Goal: Task Accomplishment & Management: Manage account settings

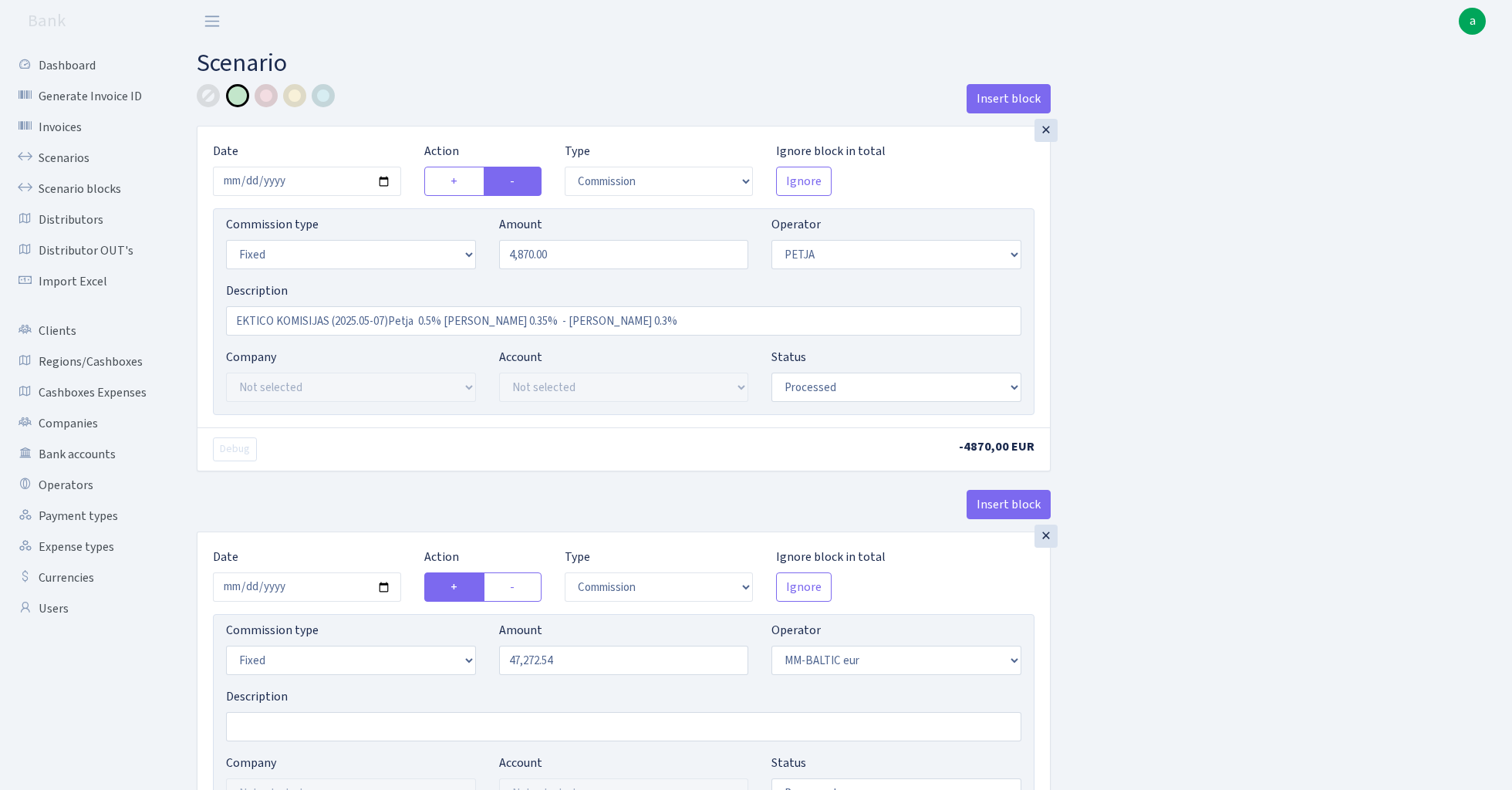
select select "commission"
select select "fixed"
select select "392"
select select "processed"
select select "commission"
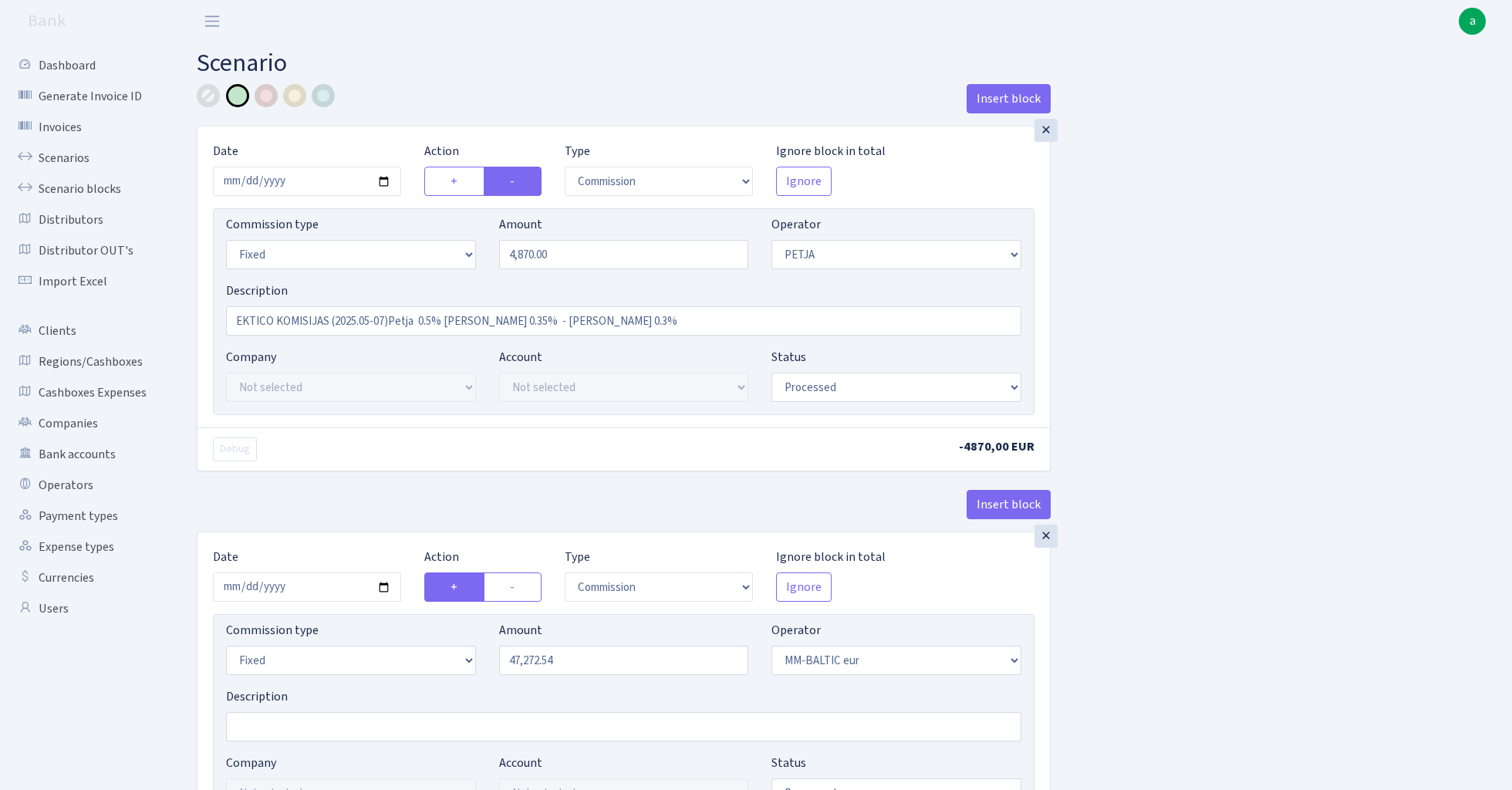
select select "fixed"
select select "458"
select select "processed"
select select "commission"
select select "fixed"
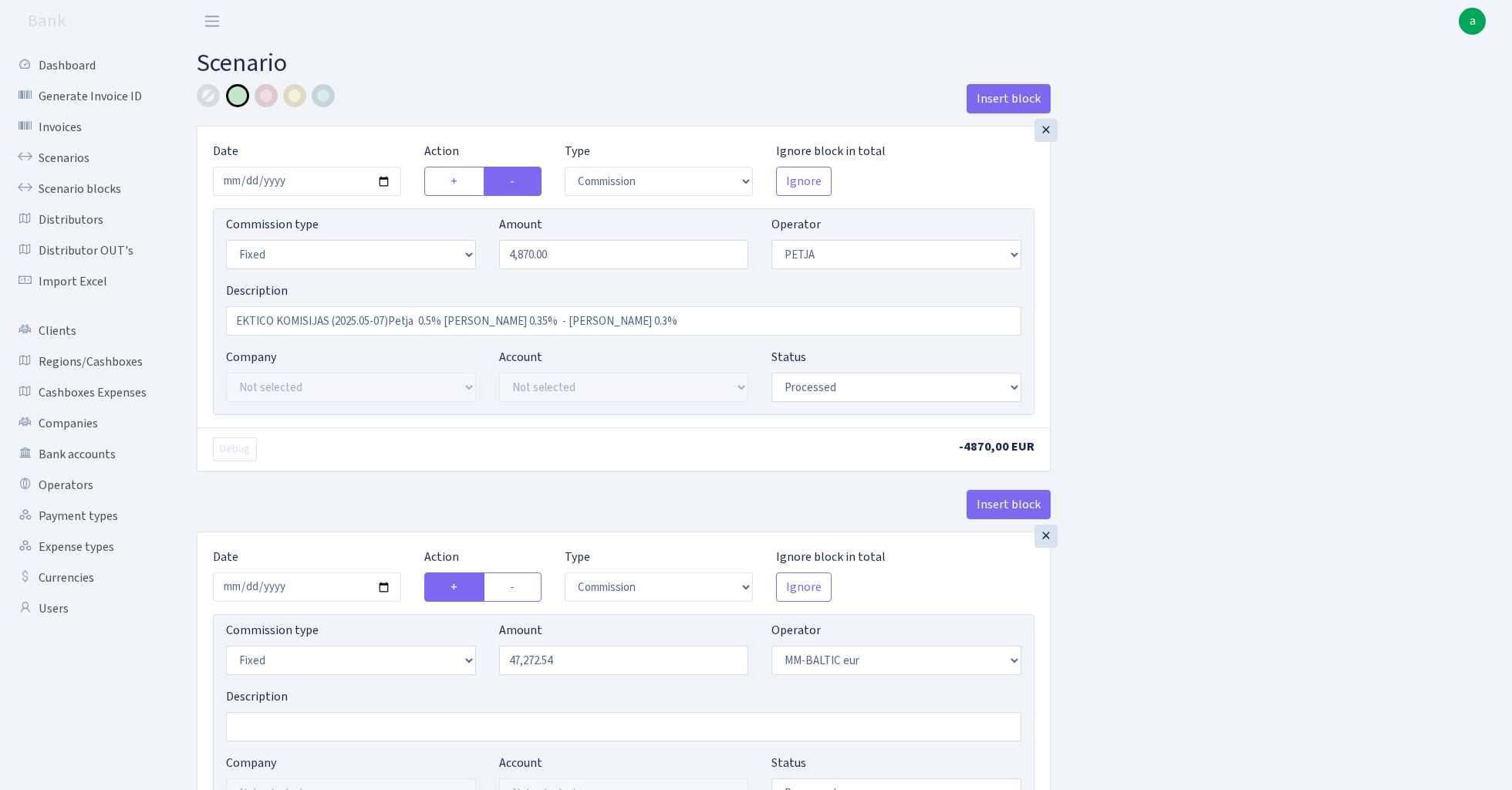
select select "200"
select select "processed"
click at [56, 157] on link "Scenarios" at bounding box center [85, 158] width 155 height 31
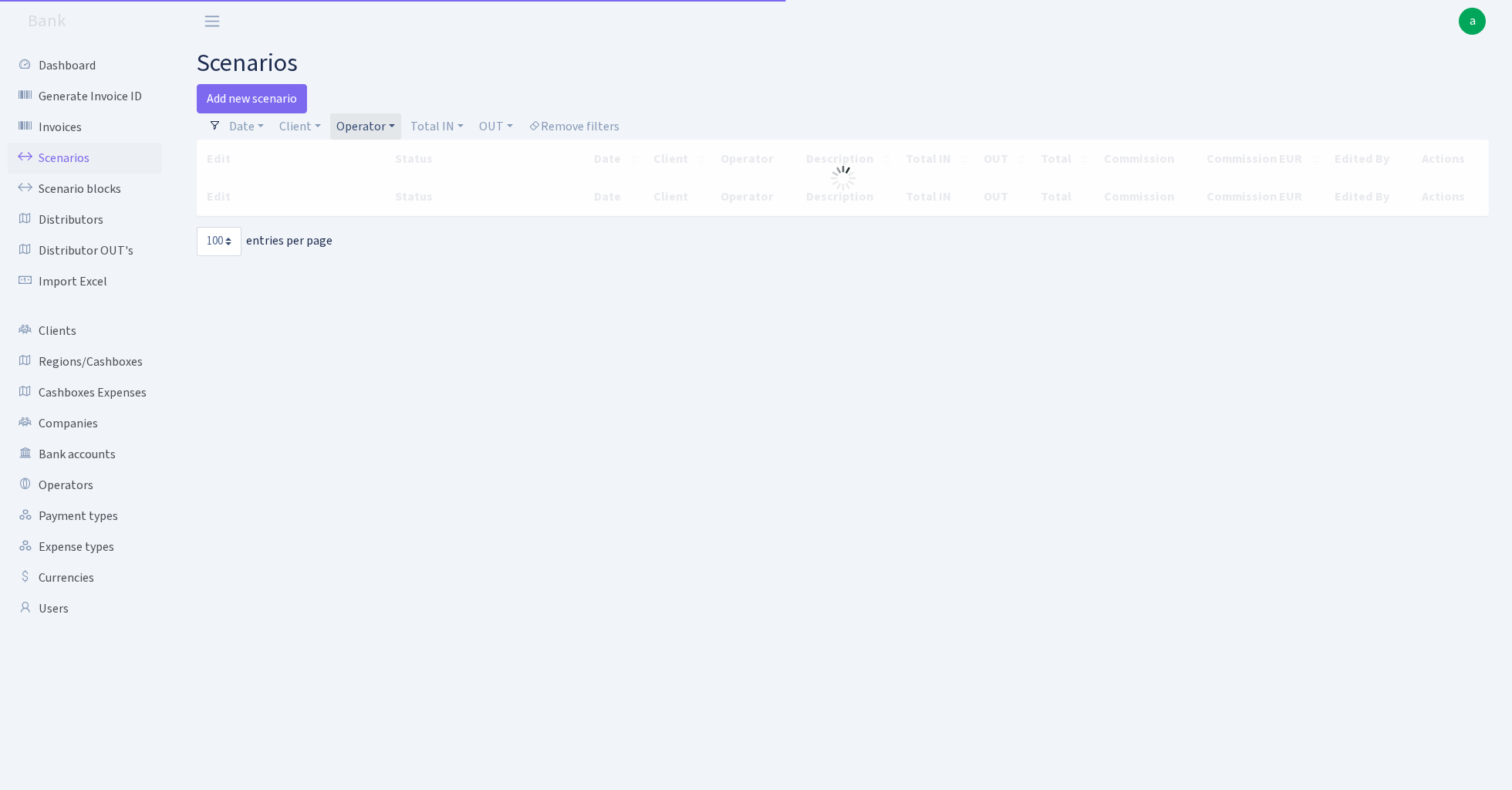
select select "100"
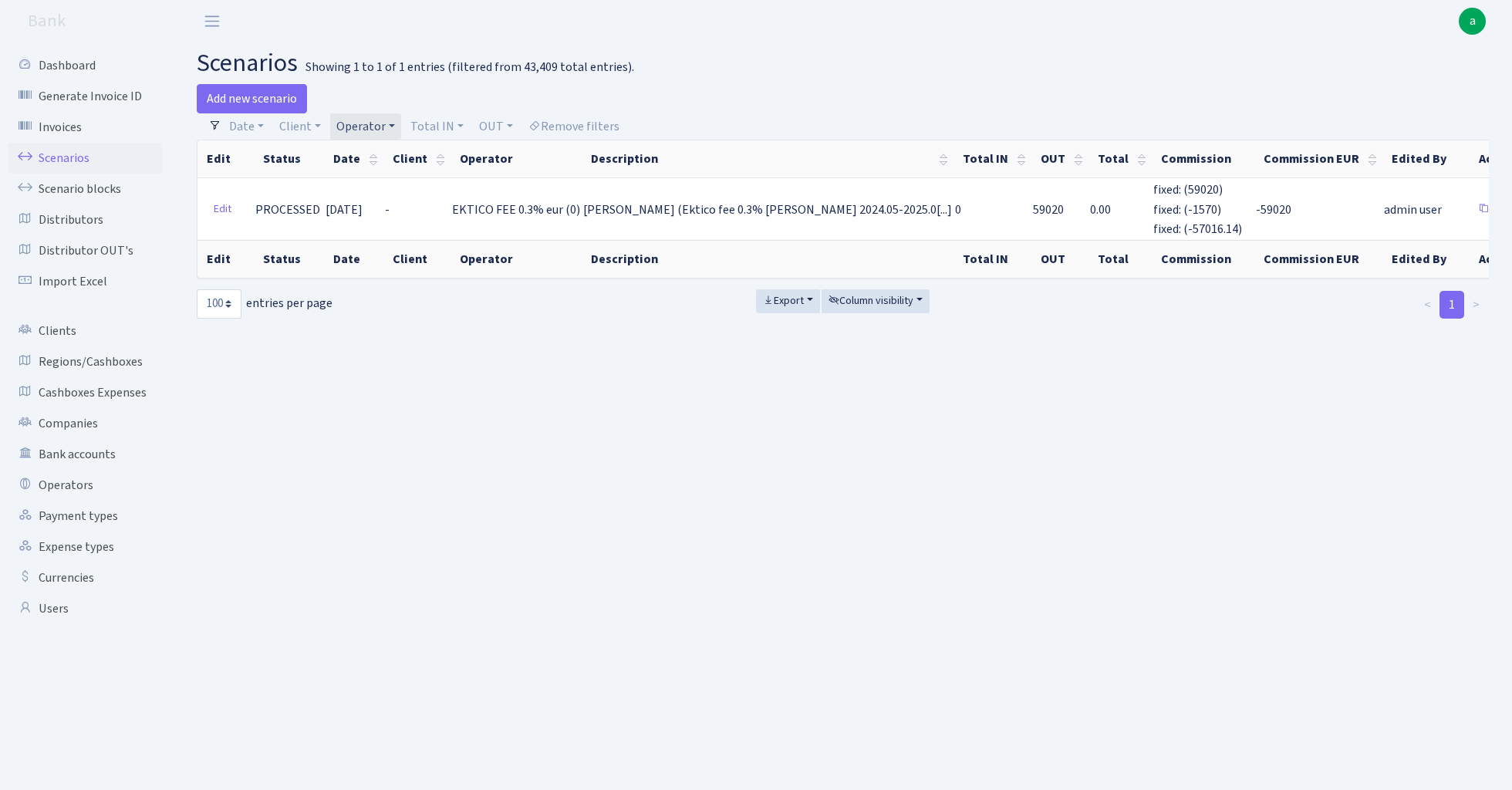
click at [375, 124] on link "Operator" at bounding box center [365, 126] width 71 height 26
click at [381, 185] on input "search" at bounding box center [393, 182] width 118 height 24
type input "mm"
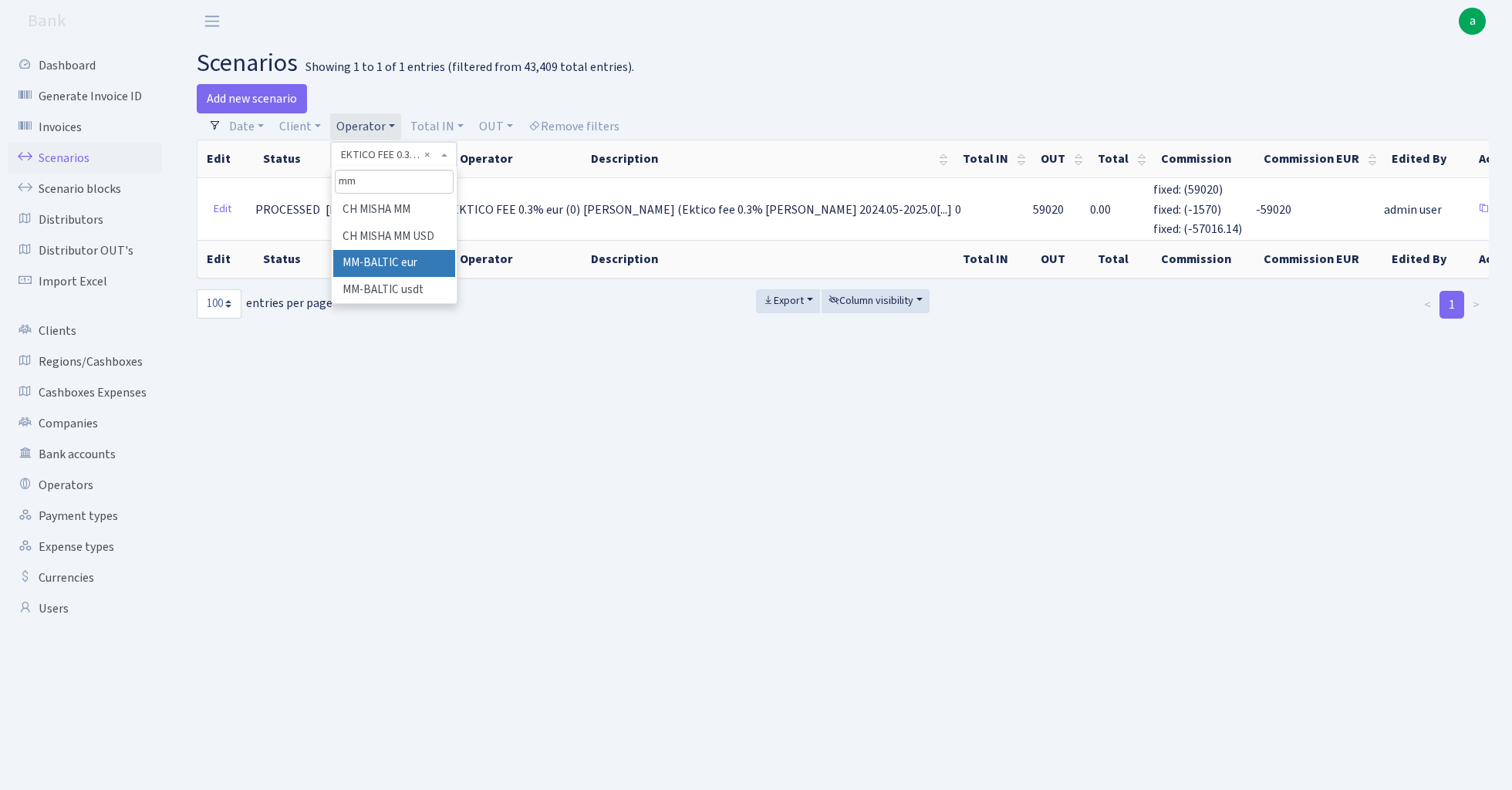
click at [396, 260] on li "MM-BALTIC eur" at bounding box center [394, 263] width 121 height 27
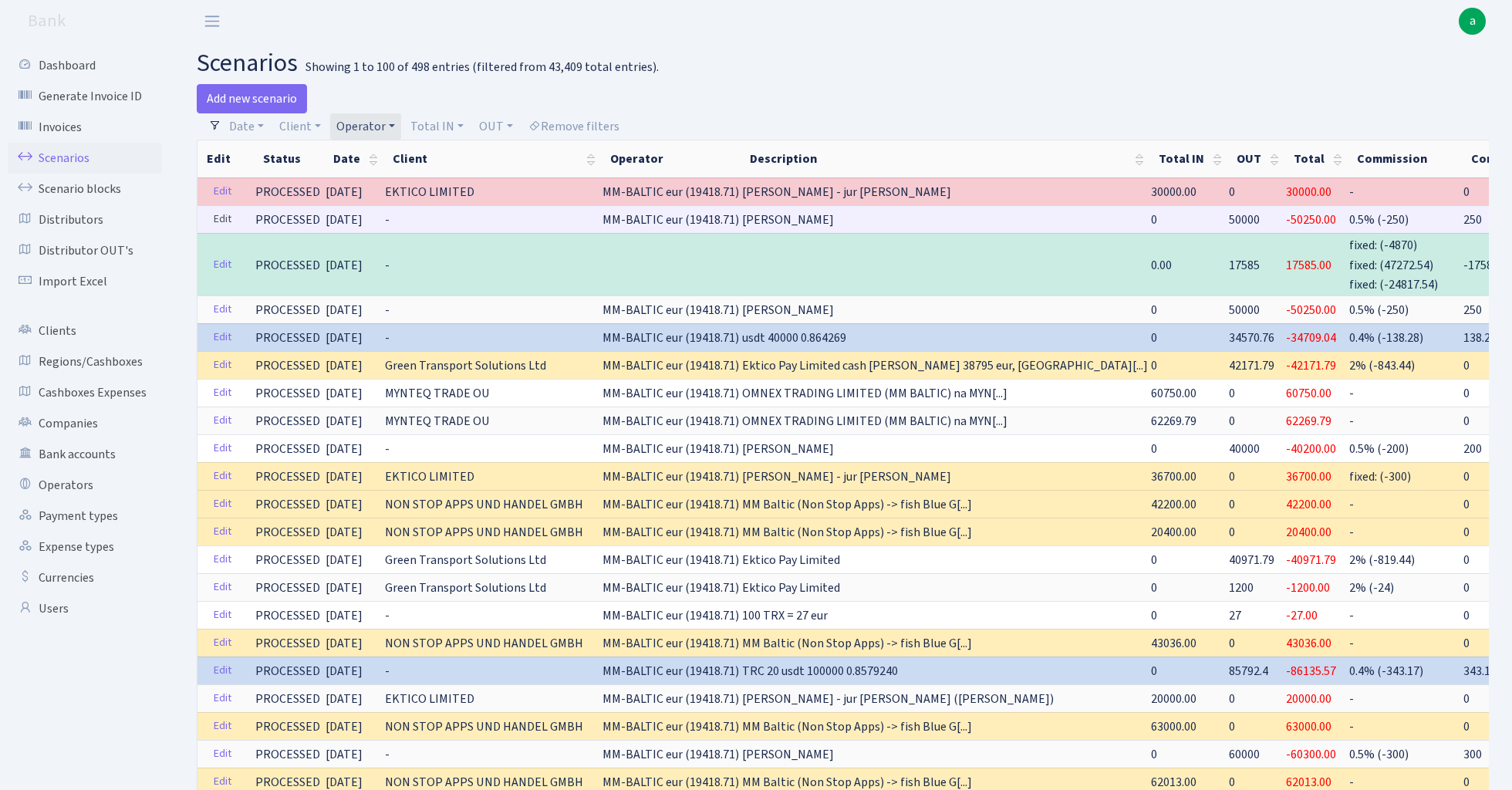
click at [227, 217] on link "Edit" at bounding box center [222, 219] width 31 height 24
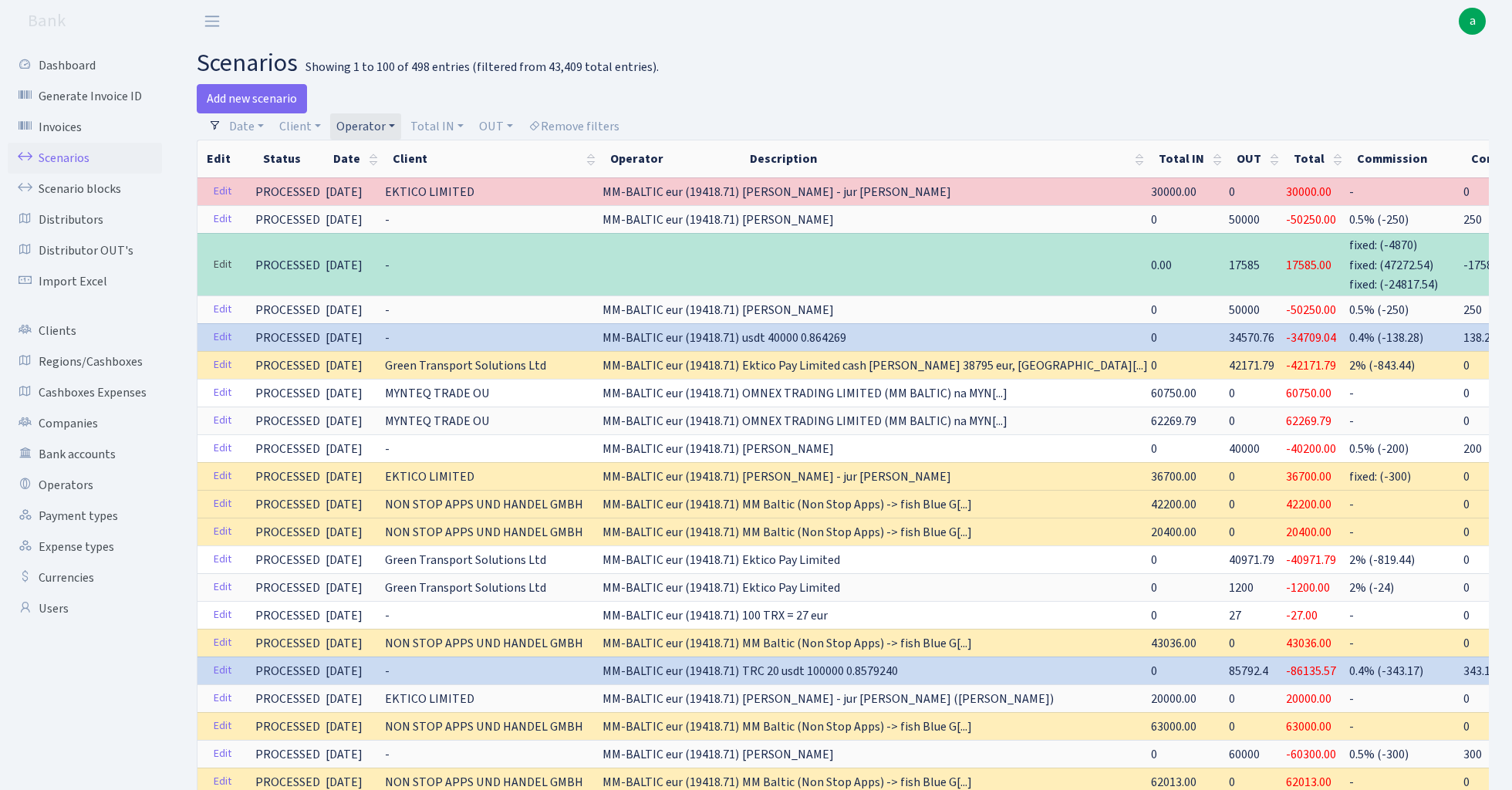
click at [227, 258] on link "Edit" at bounding box center [222, 264] width 31 height 24
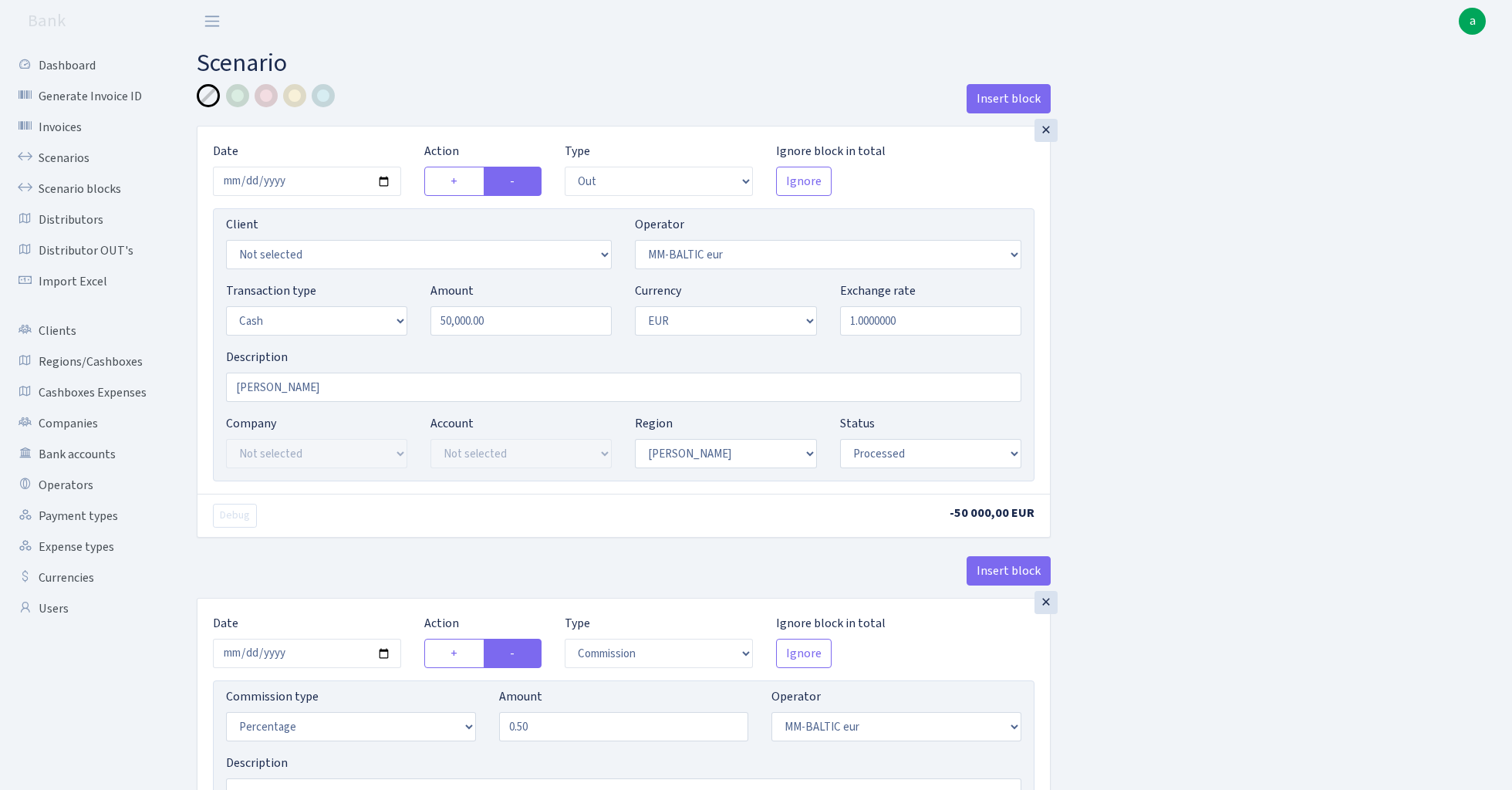
select select "out"
select select "458"
select select "1"
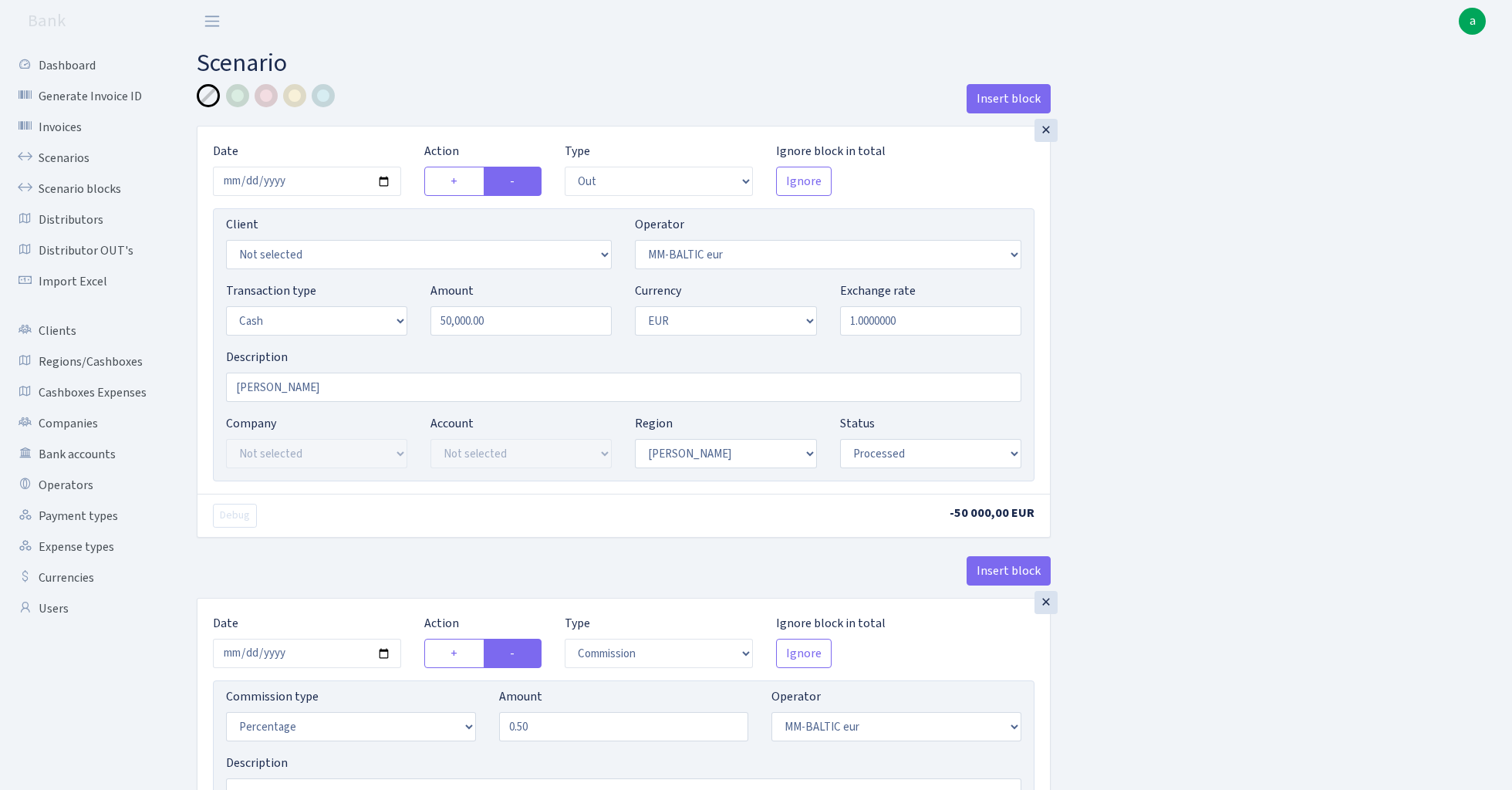
select select "processed"
select select "commission"
select select "458"
select select "processed"
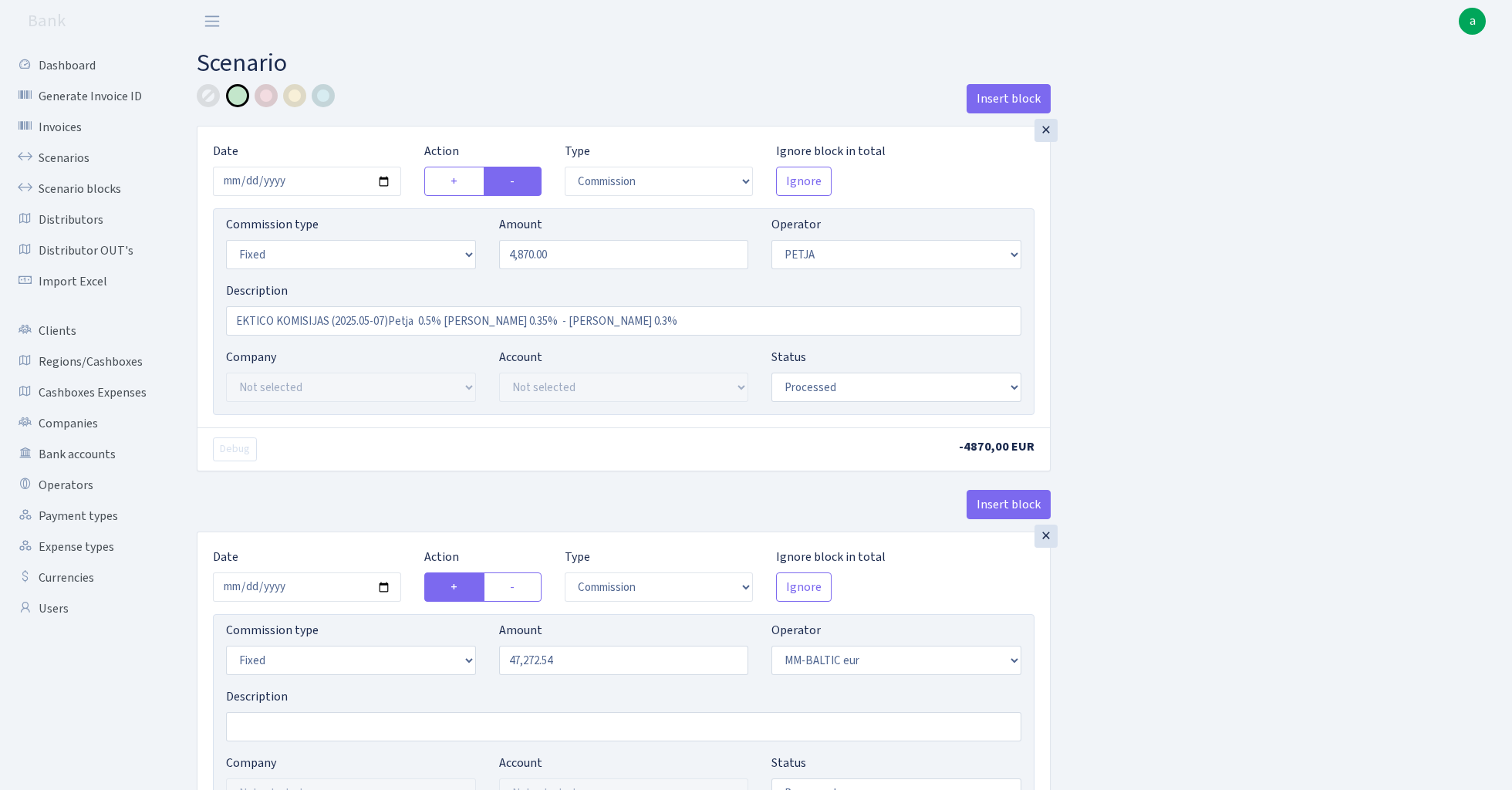
select select "commission"
select select "fixed"
select select "392"
select select "processed"
select select "commission"
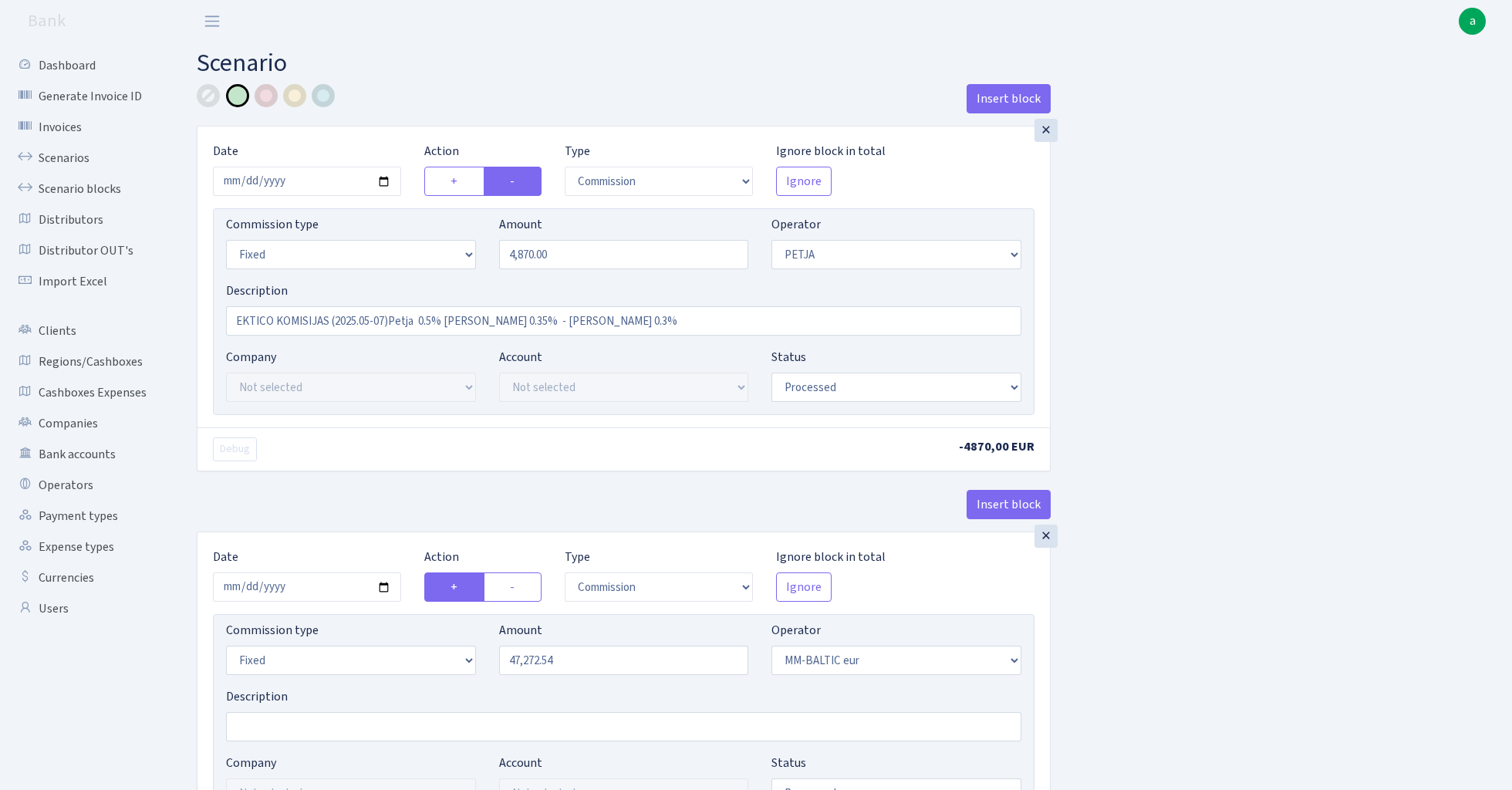
select select "fixed"
select select "458"
select select "processed"
select select "commission"
select select "fixed"
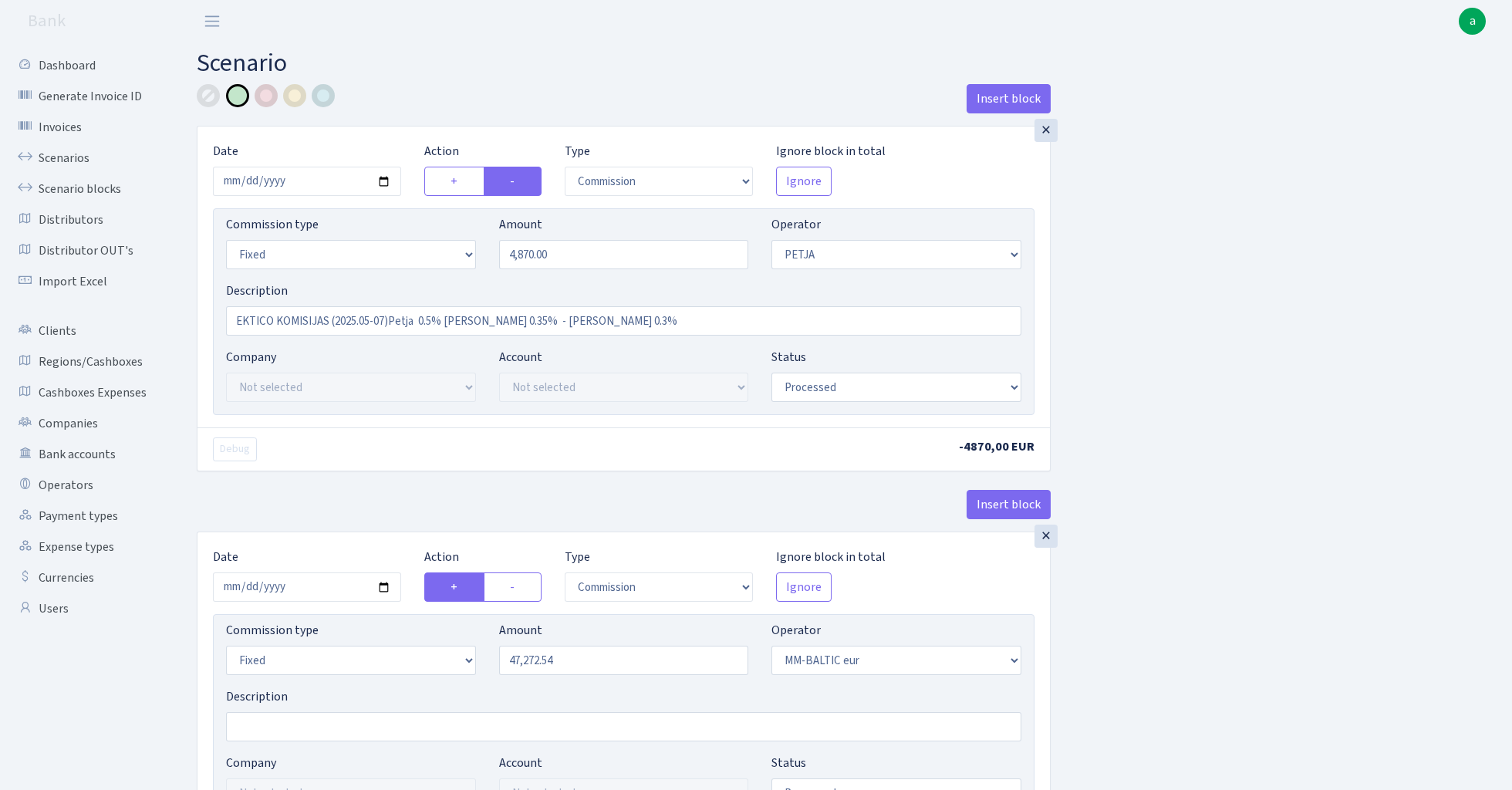
select select "200"
select select "processed"
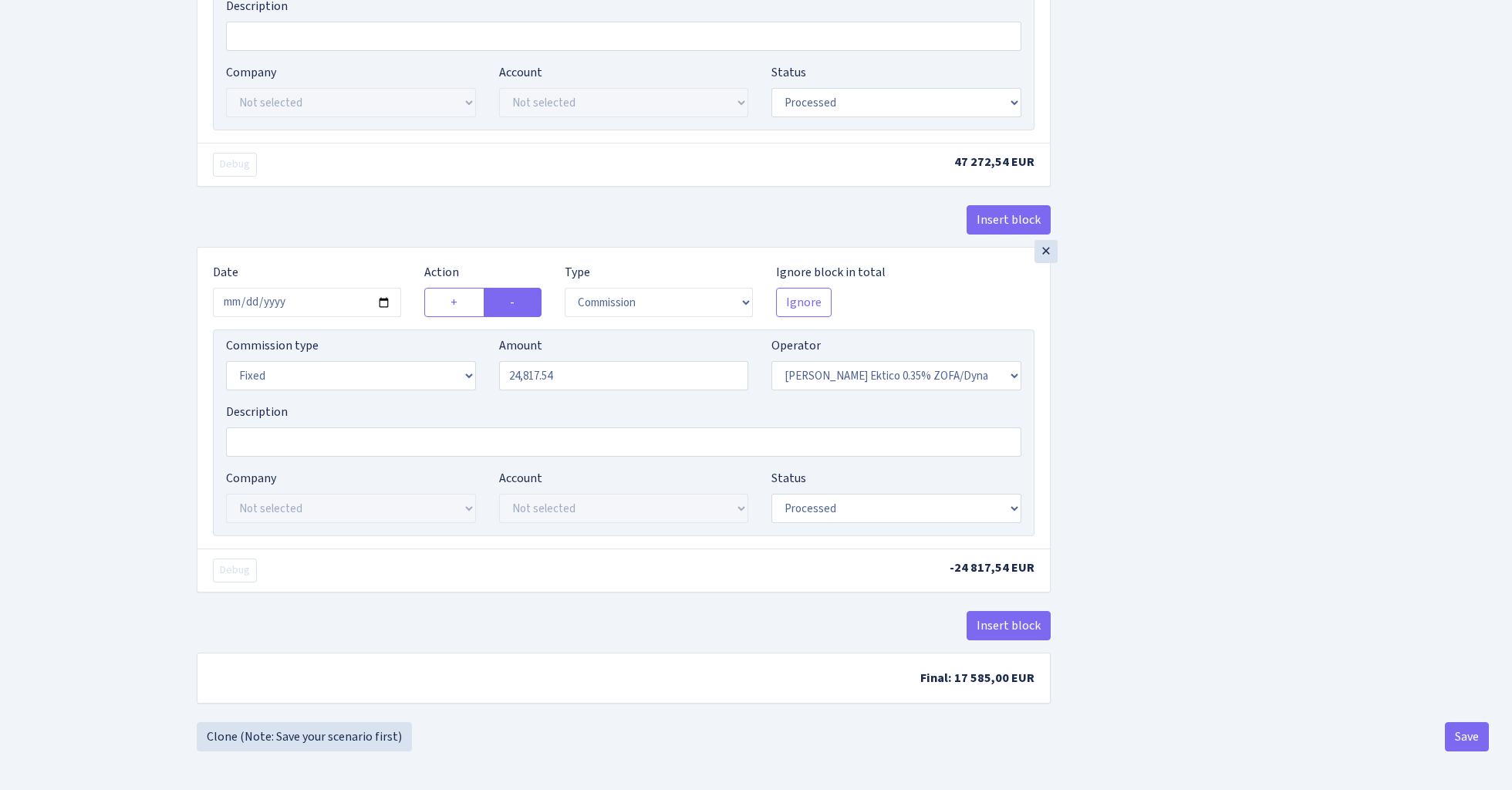
scroll to position [697, 0]
click at [1467, 741] on button "Save" at bounding box center [1466, 736] width 44 height 30
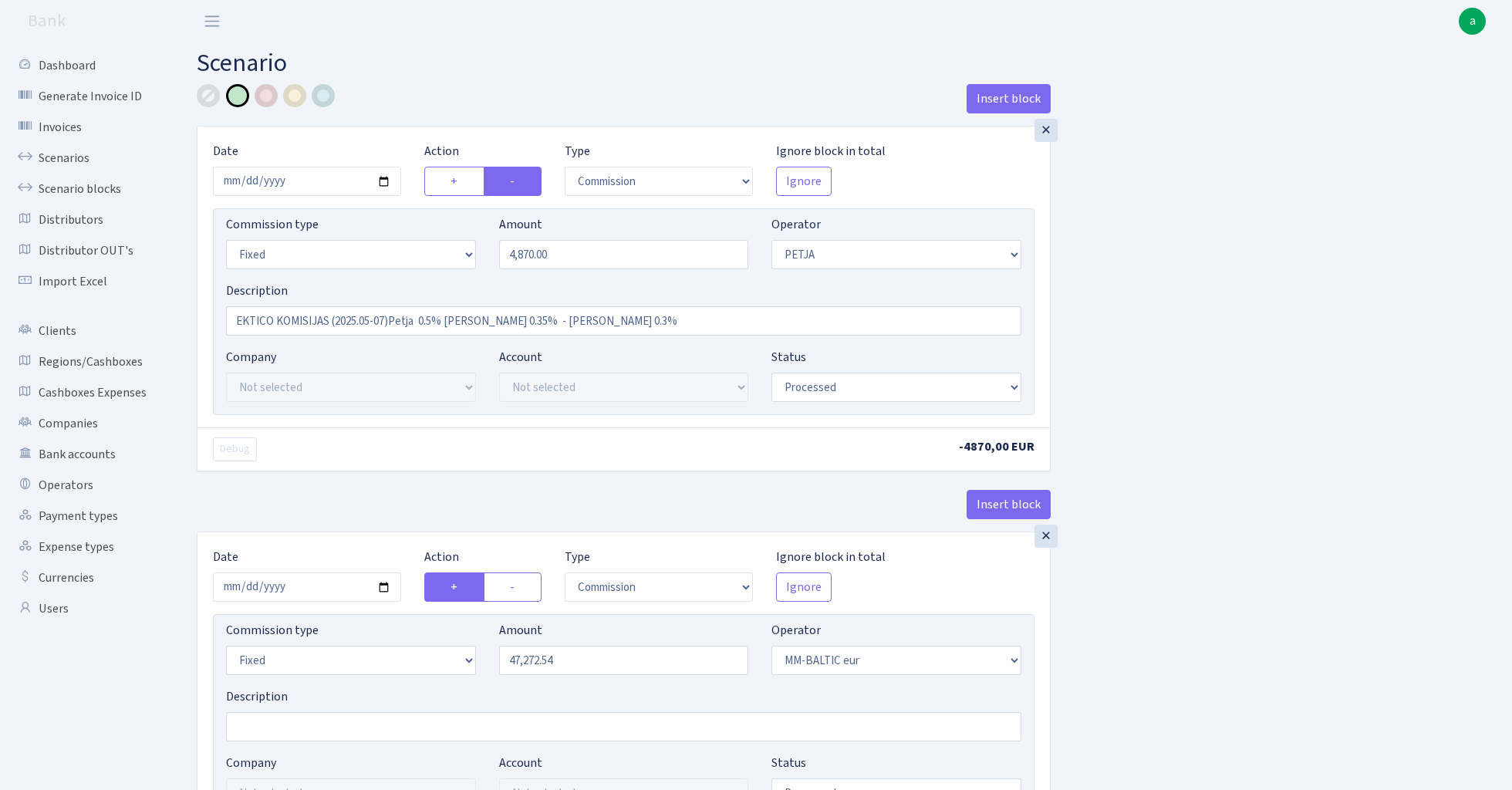
select select "commission"
select select "fixed"
select select "392"
select select "processed"
select select "commission"
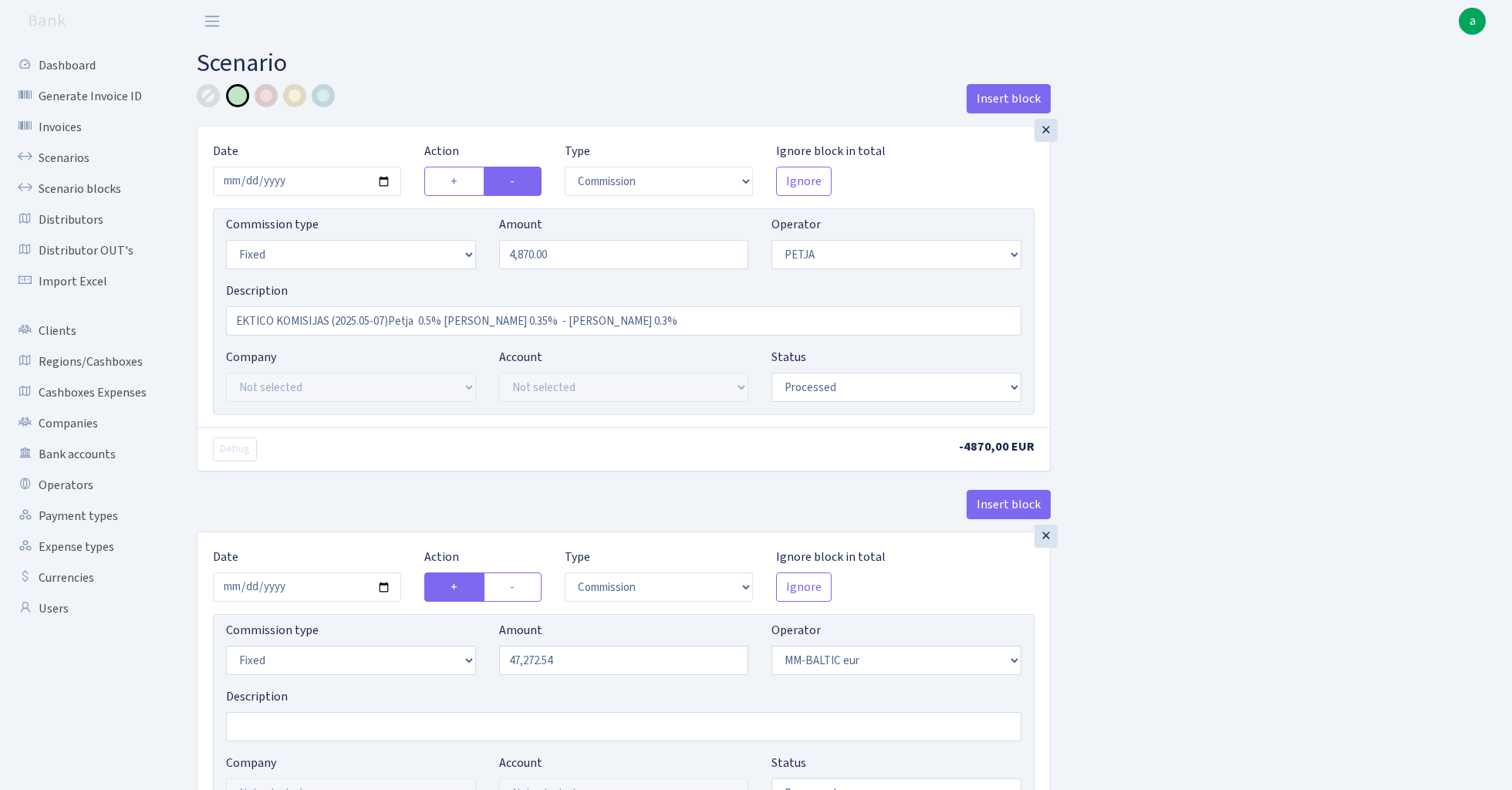
select select "fixed"
select select "458"
select select "processed"
select select "commission"
select select "fixed"
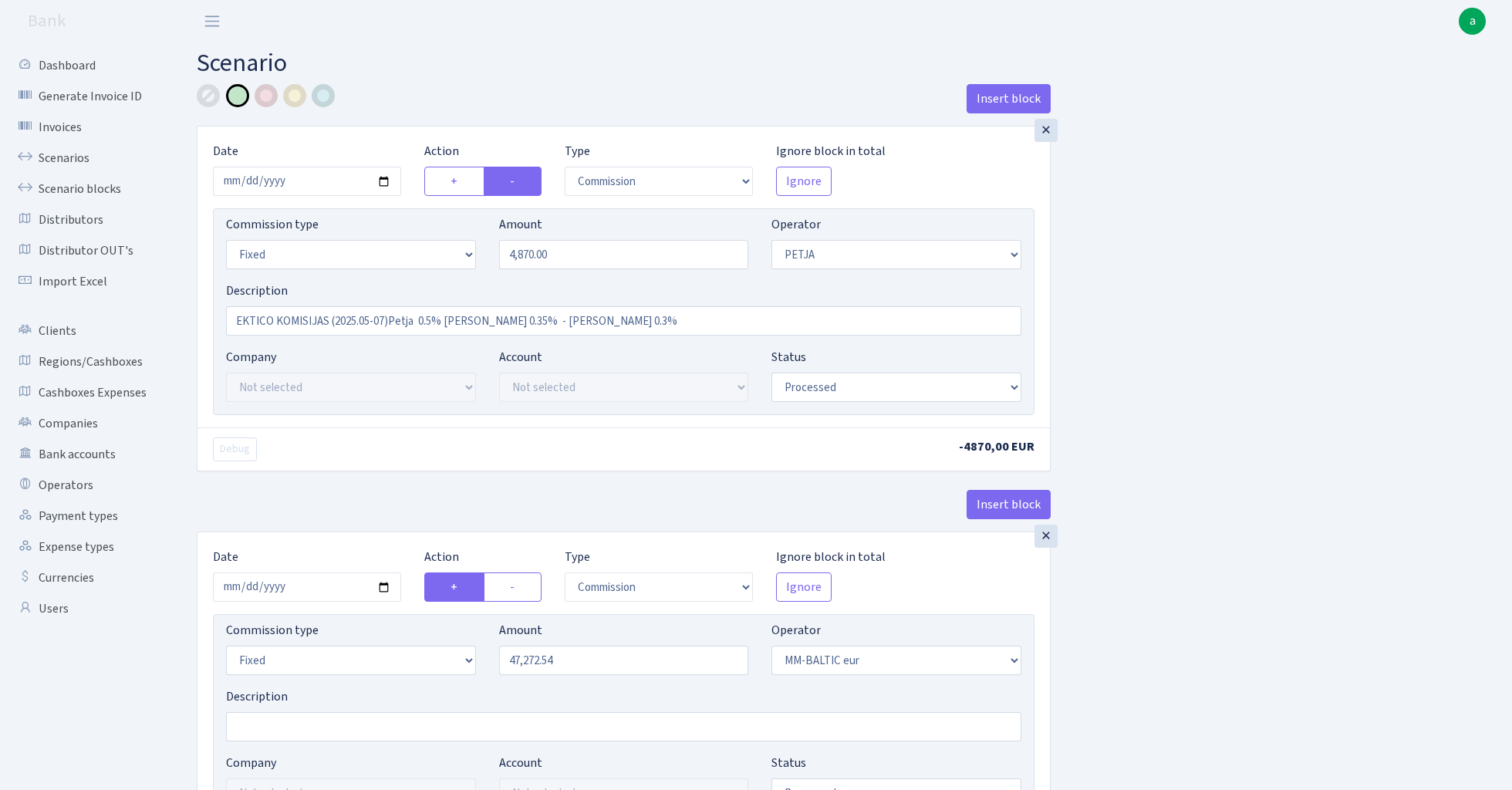
select select "200"
select select "processed"
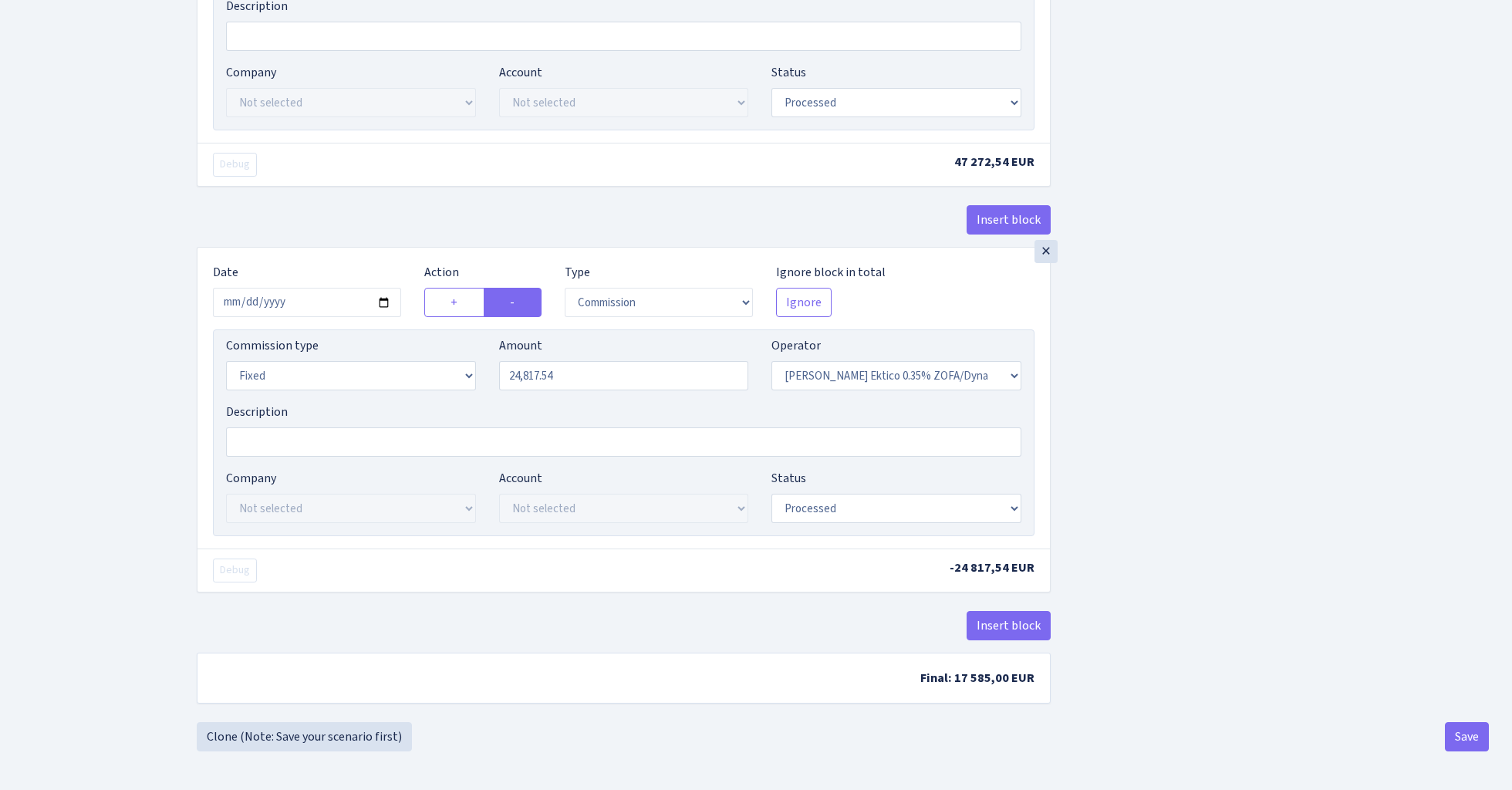
scroll to position [697, 0]
click at [352, 737] on link "Clone (Note: Save your scenario first)" at bounding box center [304, 736] width 215 height 30
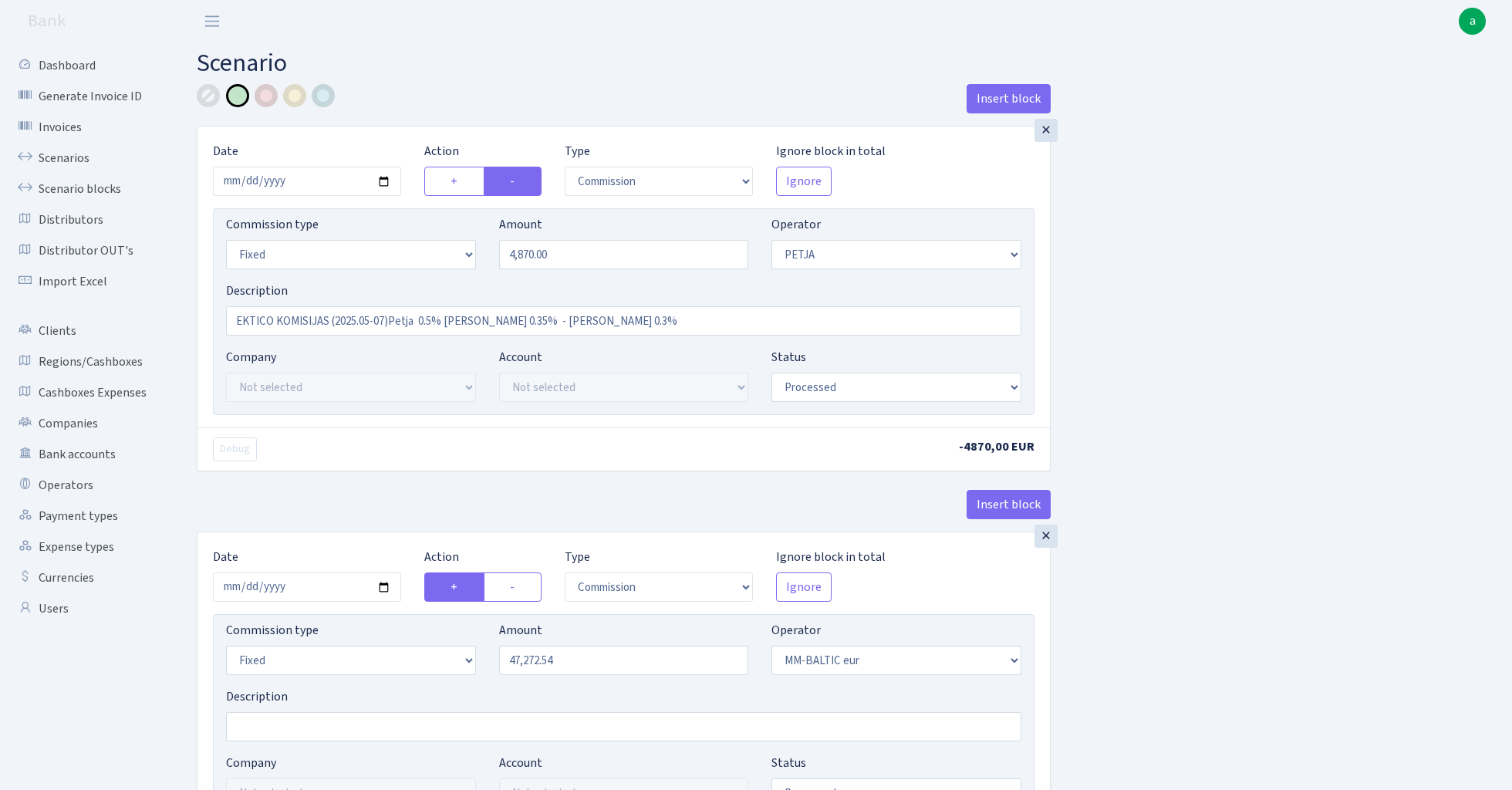
select select "commission"
select select "fixed"
select select "392"
select select "processed"
select select "commission"
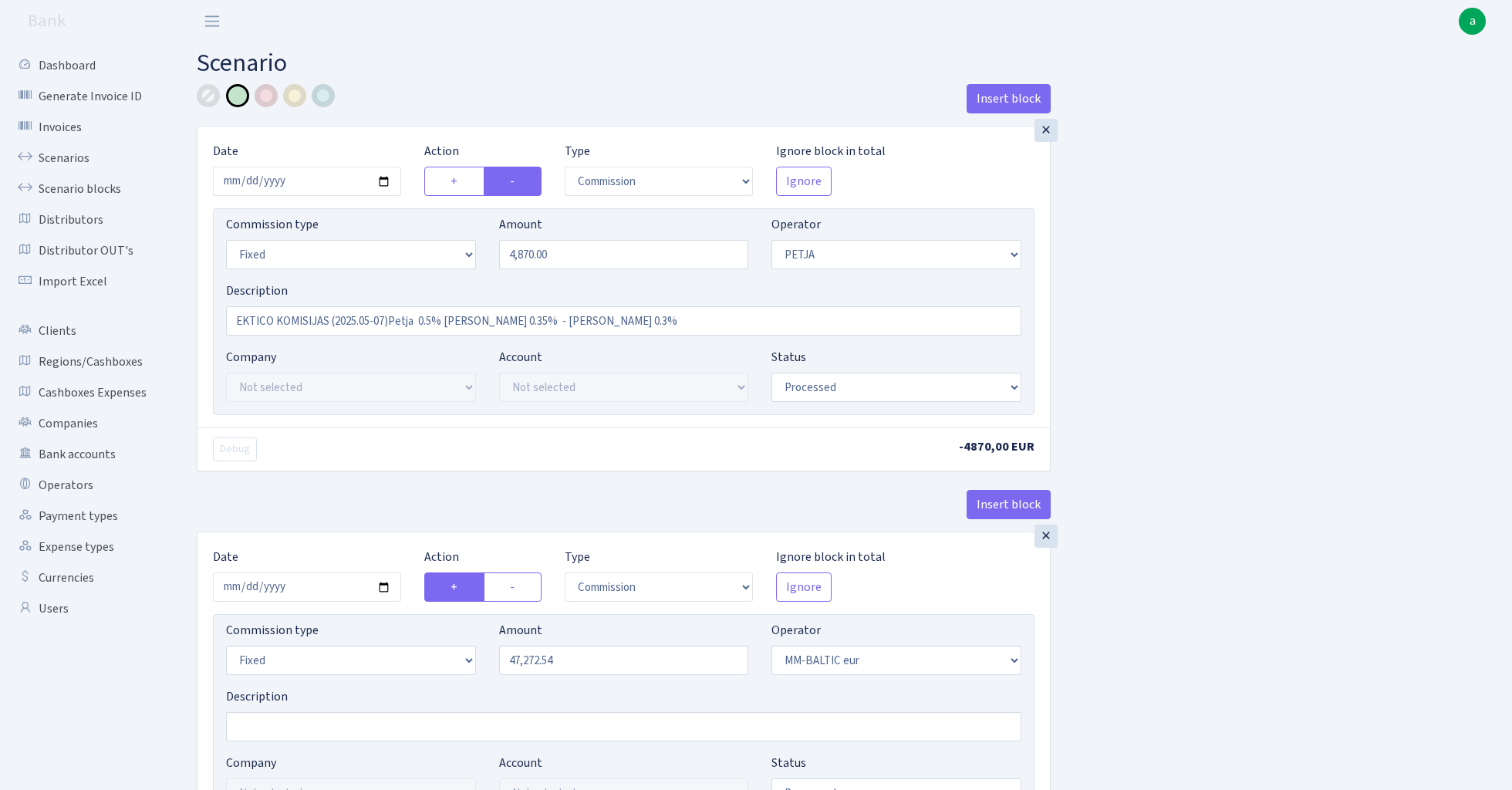
select select "fixed"
select select "458"
select select "processed"
select select "commission"
select select "fixed"
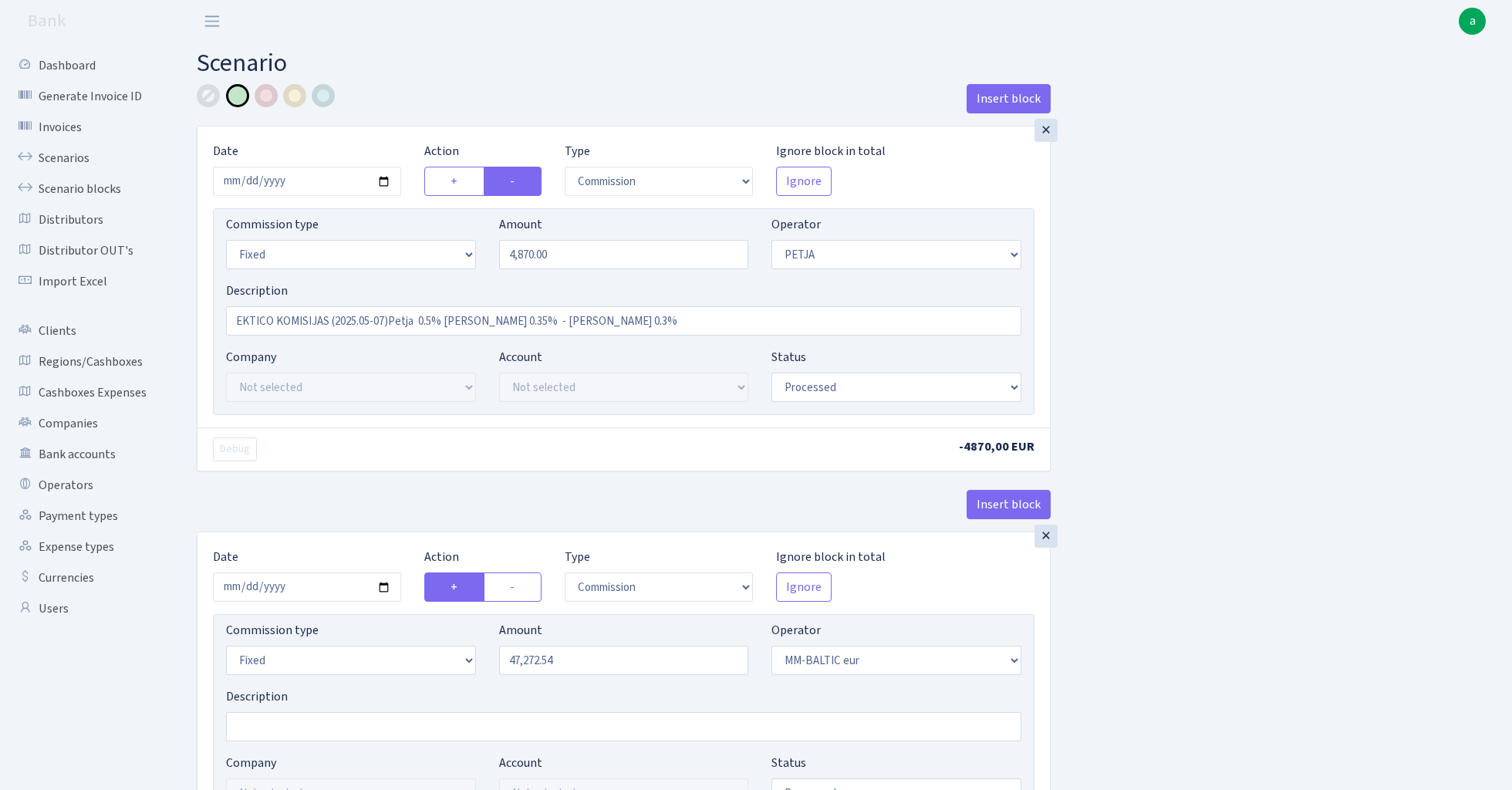
select select "200"
select select "processed"
click at [1046, 128] on div "×" at bounding box center [1046, 130] width 23 height 23
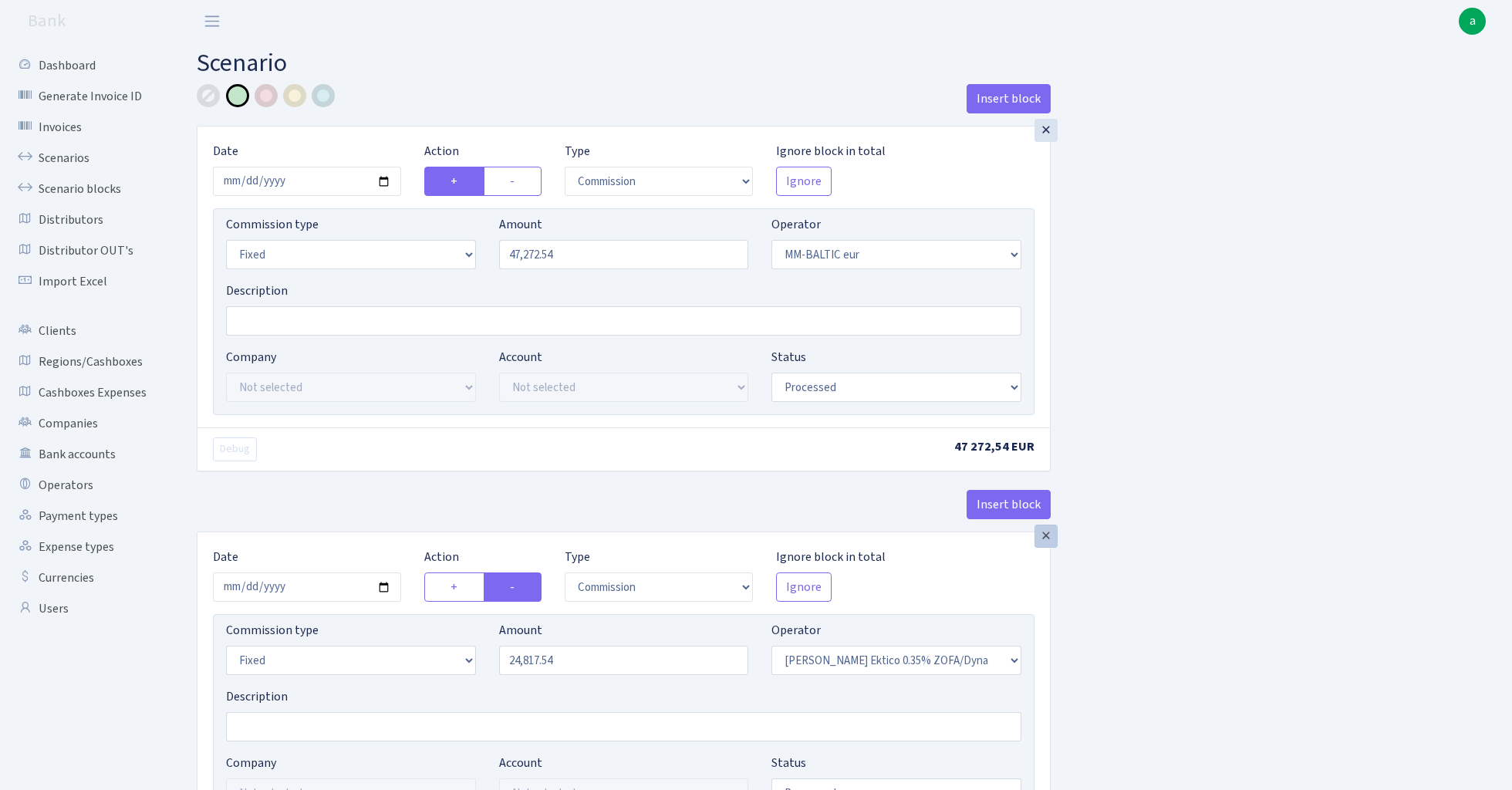
click at [1047, 541] on div "×" at bounding box center [1046, 536] width 23 height 23
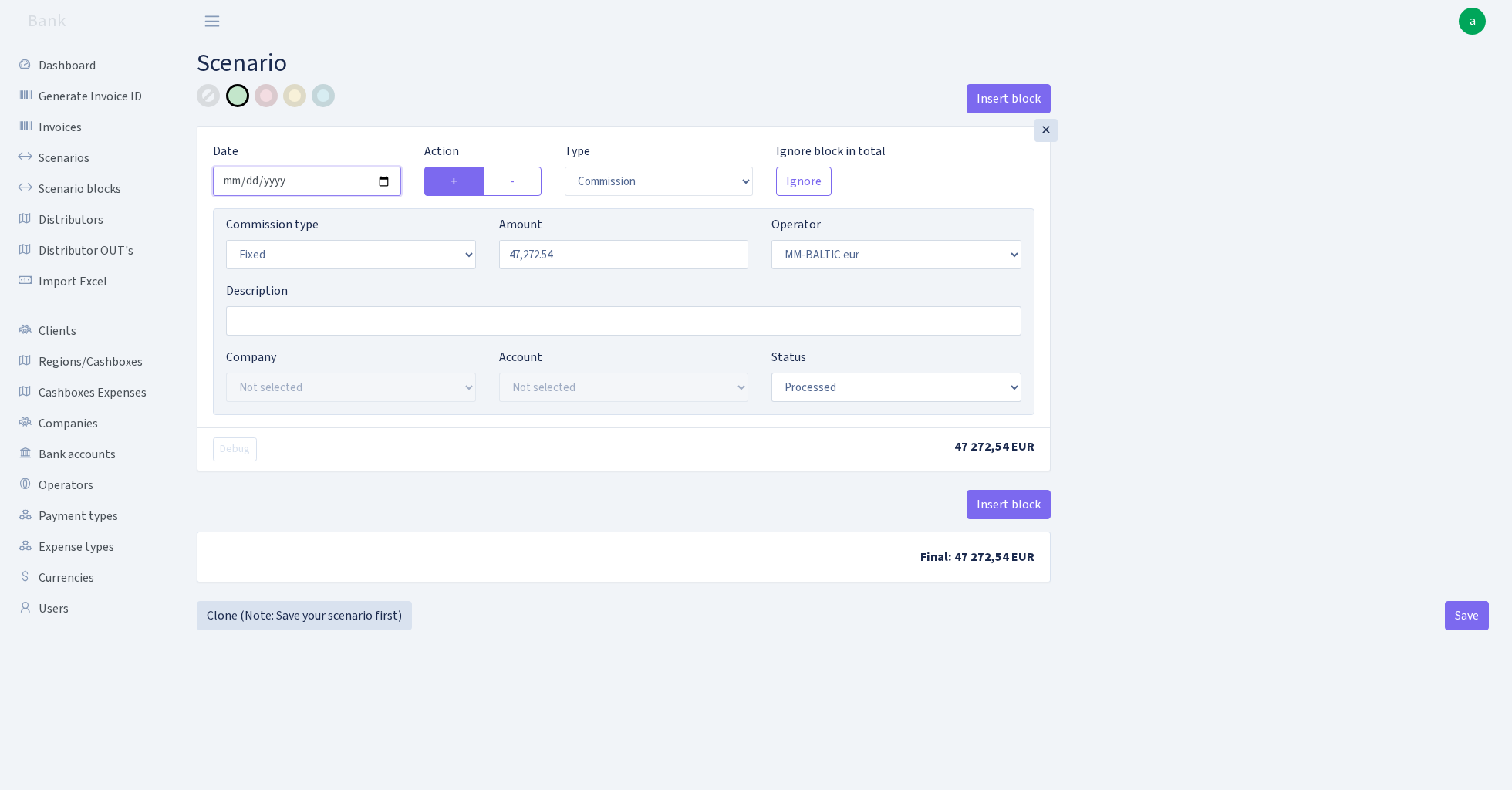
click at [315, 182] on input "[DATE]" at bounding box center [307, 181] width 188 height 30
type input "2025-08-19"
click at [470, 94] on div "Insert block" at bounding box center [624, 105] width 854 height 41
click at [362, 323] on input "Description" at bounding box center [623, 321] width 796 height 30
type input "EKTICO fee 0.3% 2025.05-2025.07"
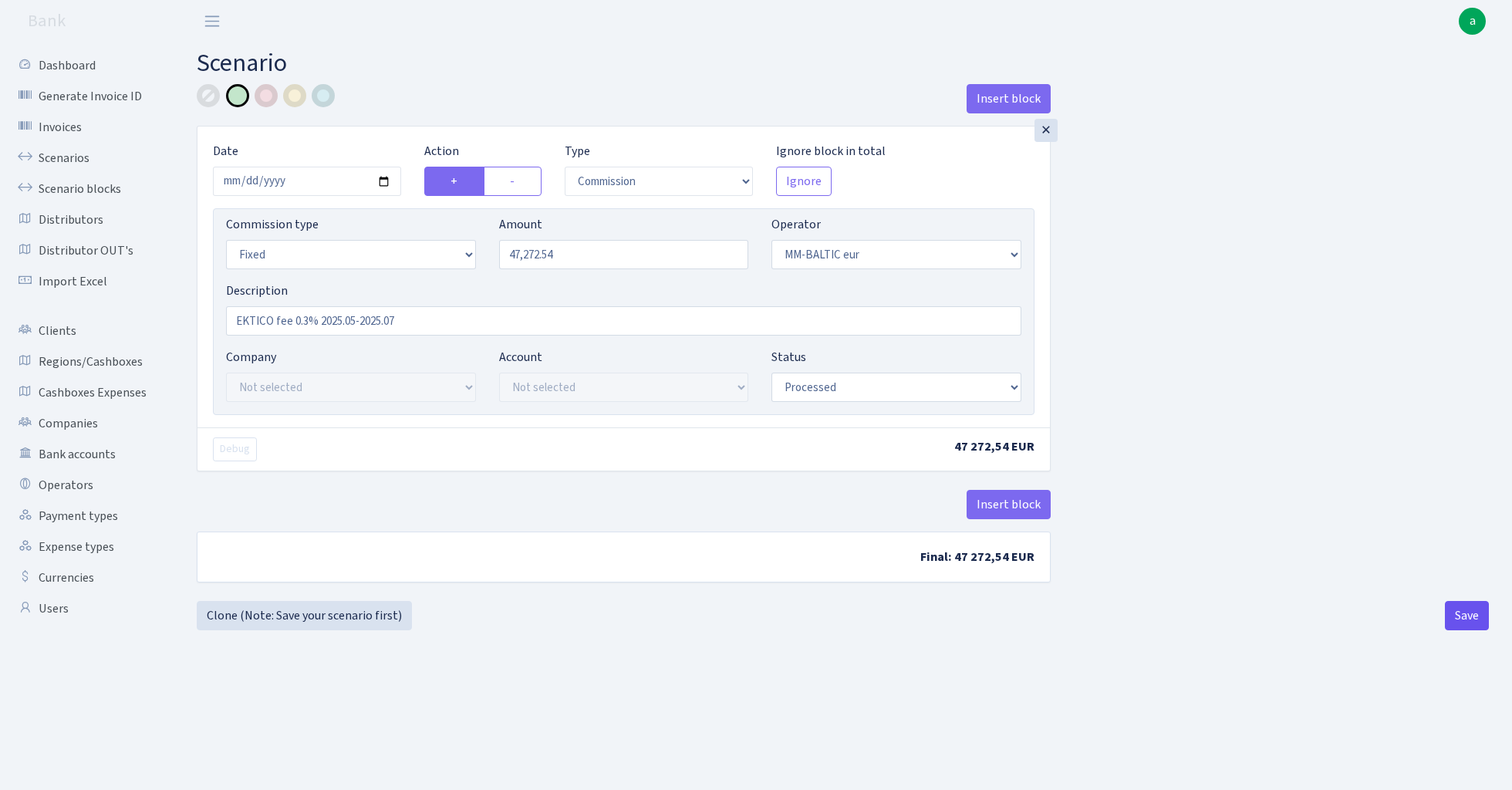
click at [1463, 621] on button "Save" at bounding box center [1466, 615] width 44 height 30
select select "commission"
select select "fixed"
select select "458"
select select "processed"
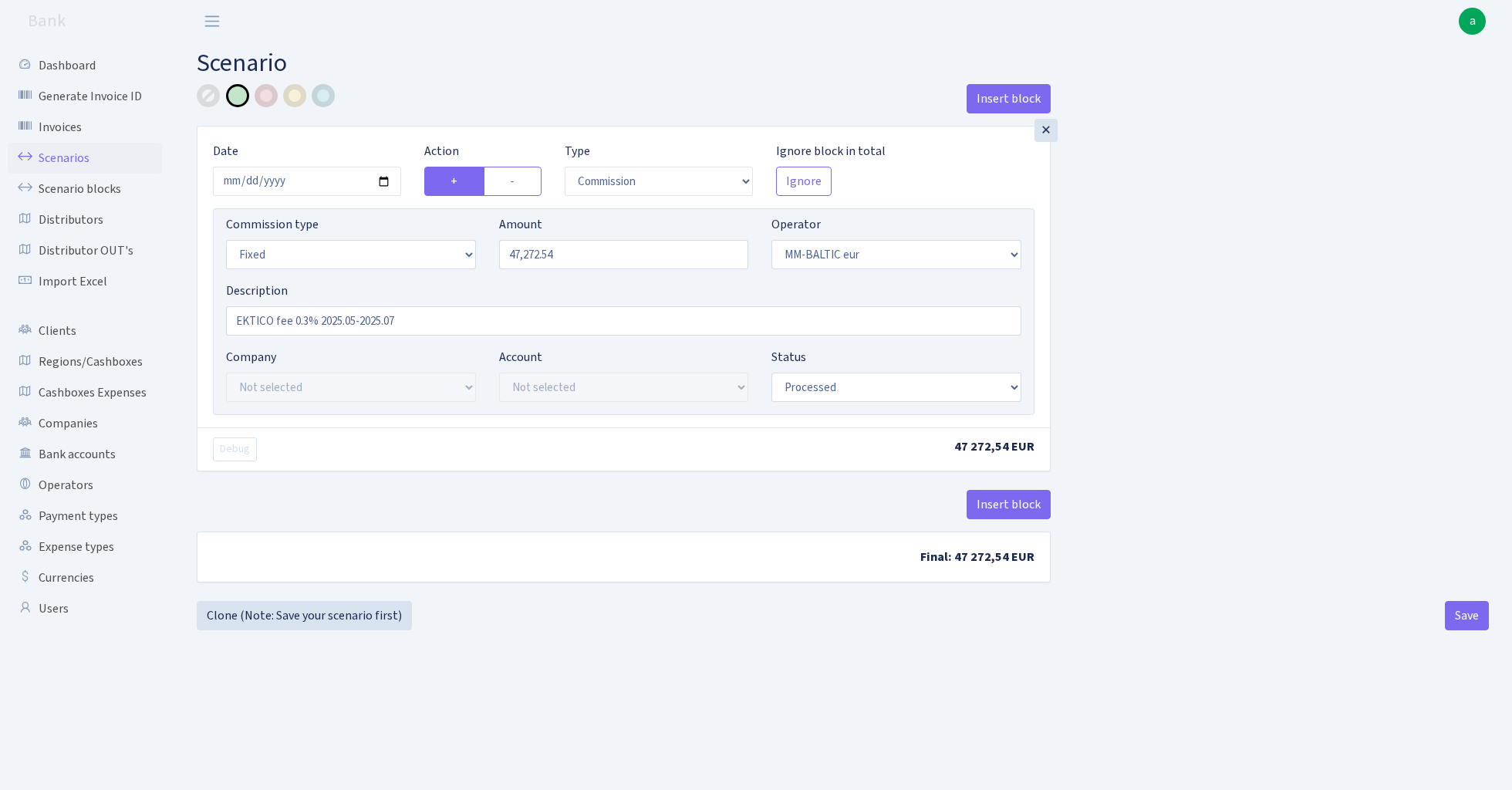
click at [67, 157] on link "Scenarios" at bounding box center [85, 158] width 155 height 31
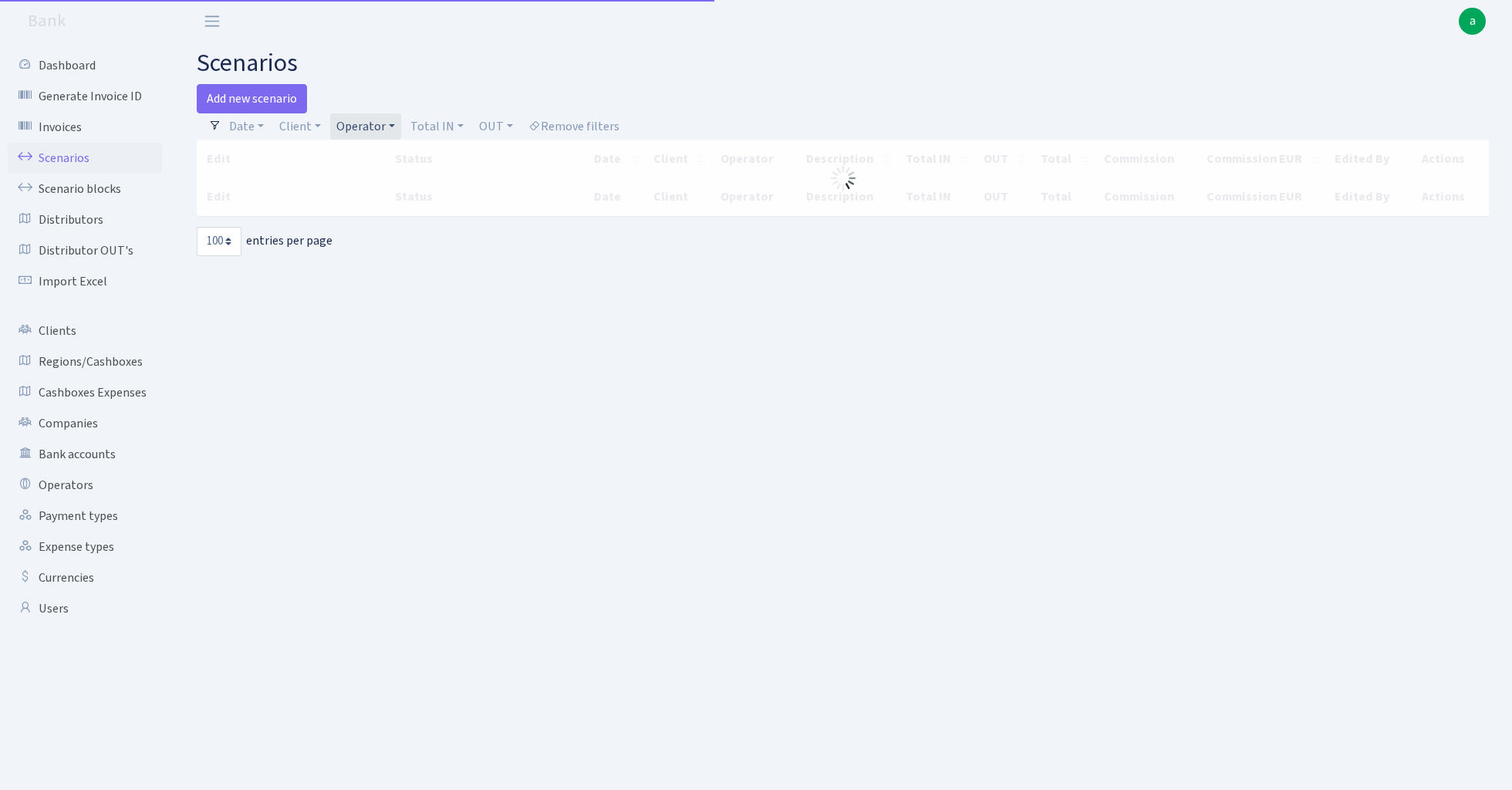
select select "100"
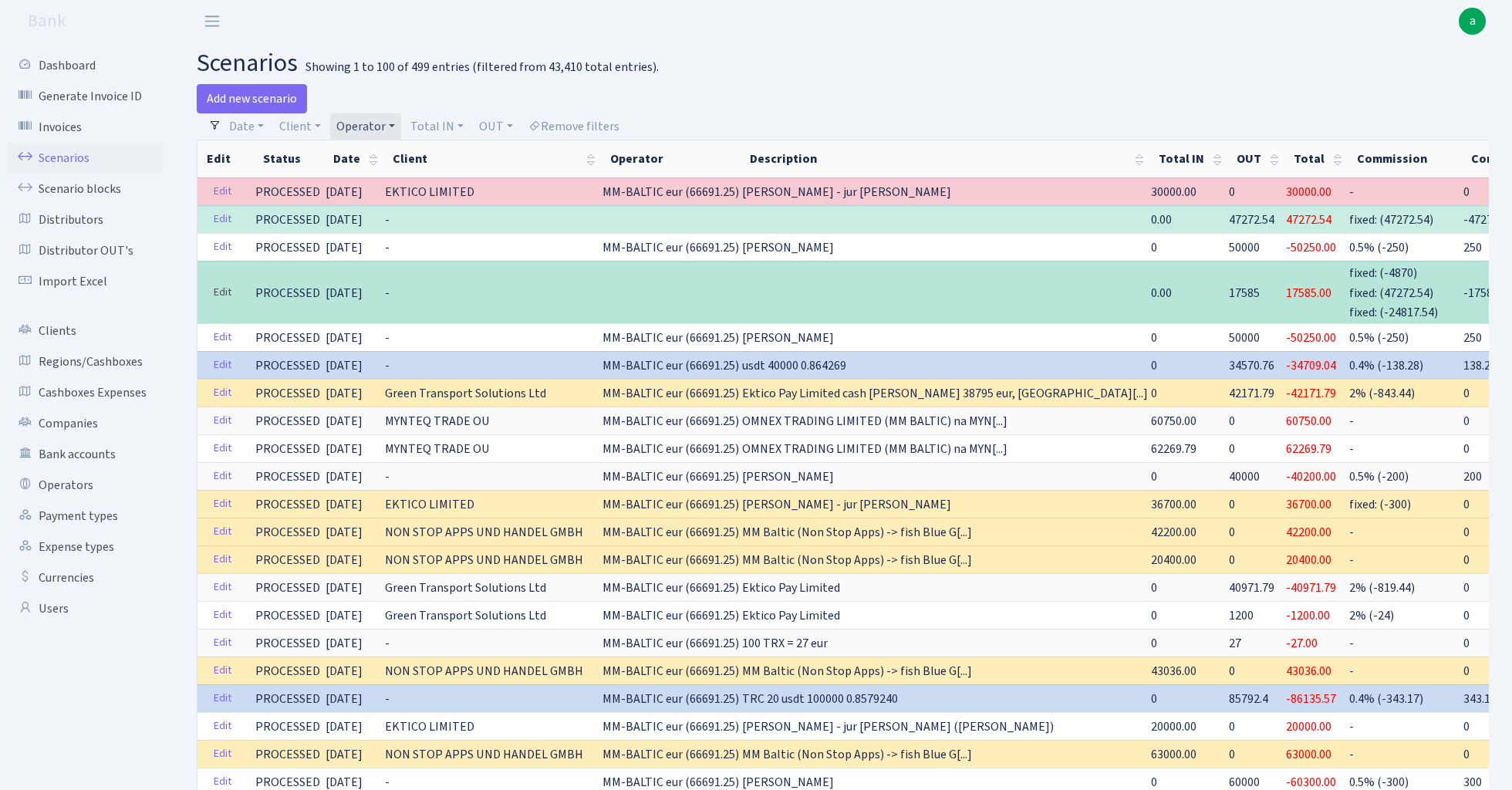
click at [224, 288] on link "Edit" at bounding box center [222, 292] width 31 height 24
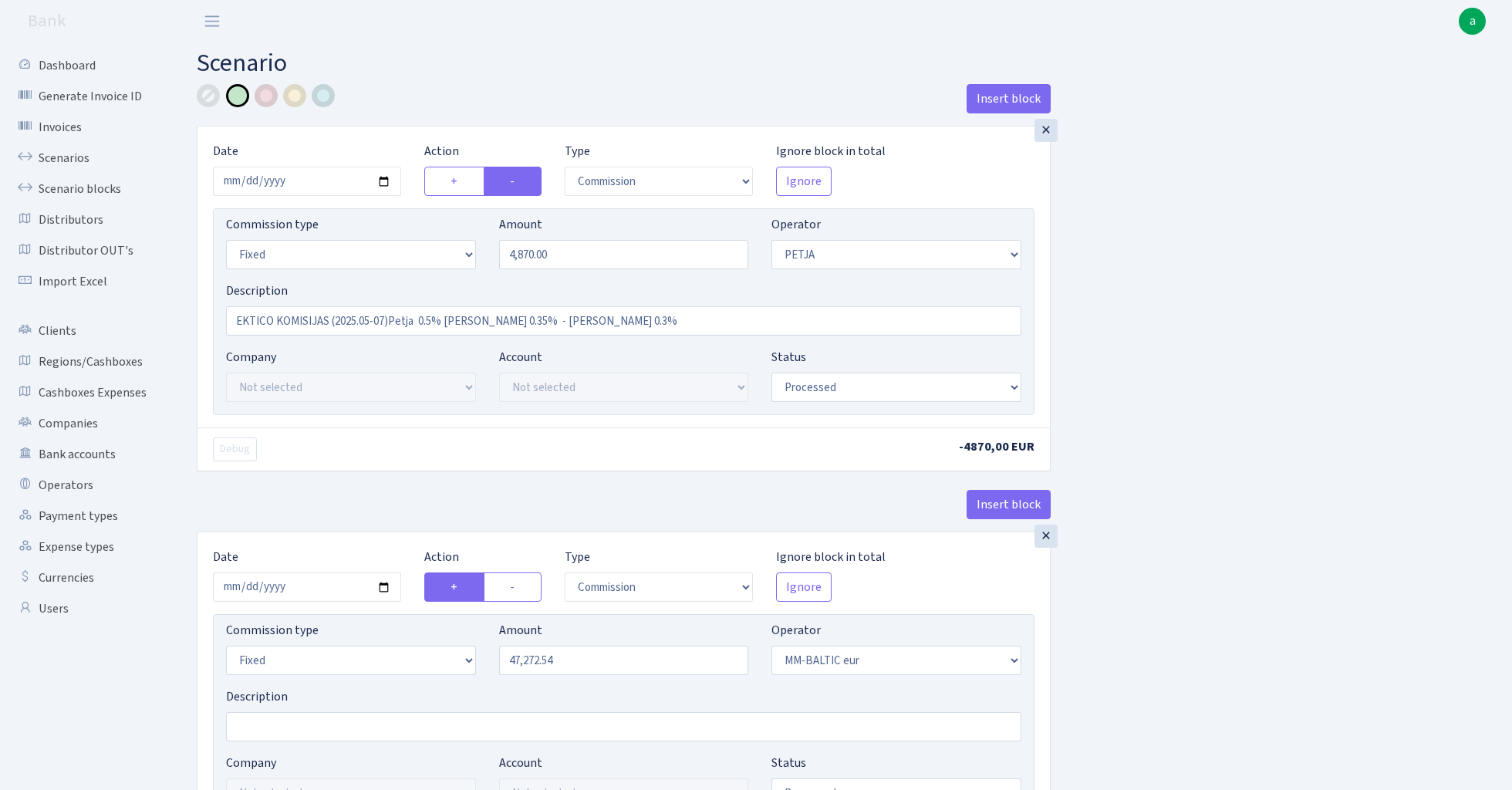
select select "commission"
select select "fixed"
select select "392"
select select "processed"
select select "commission"
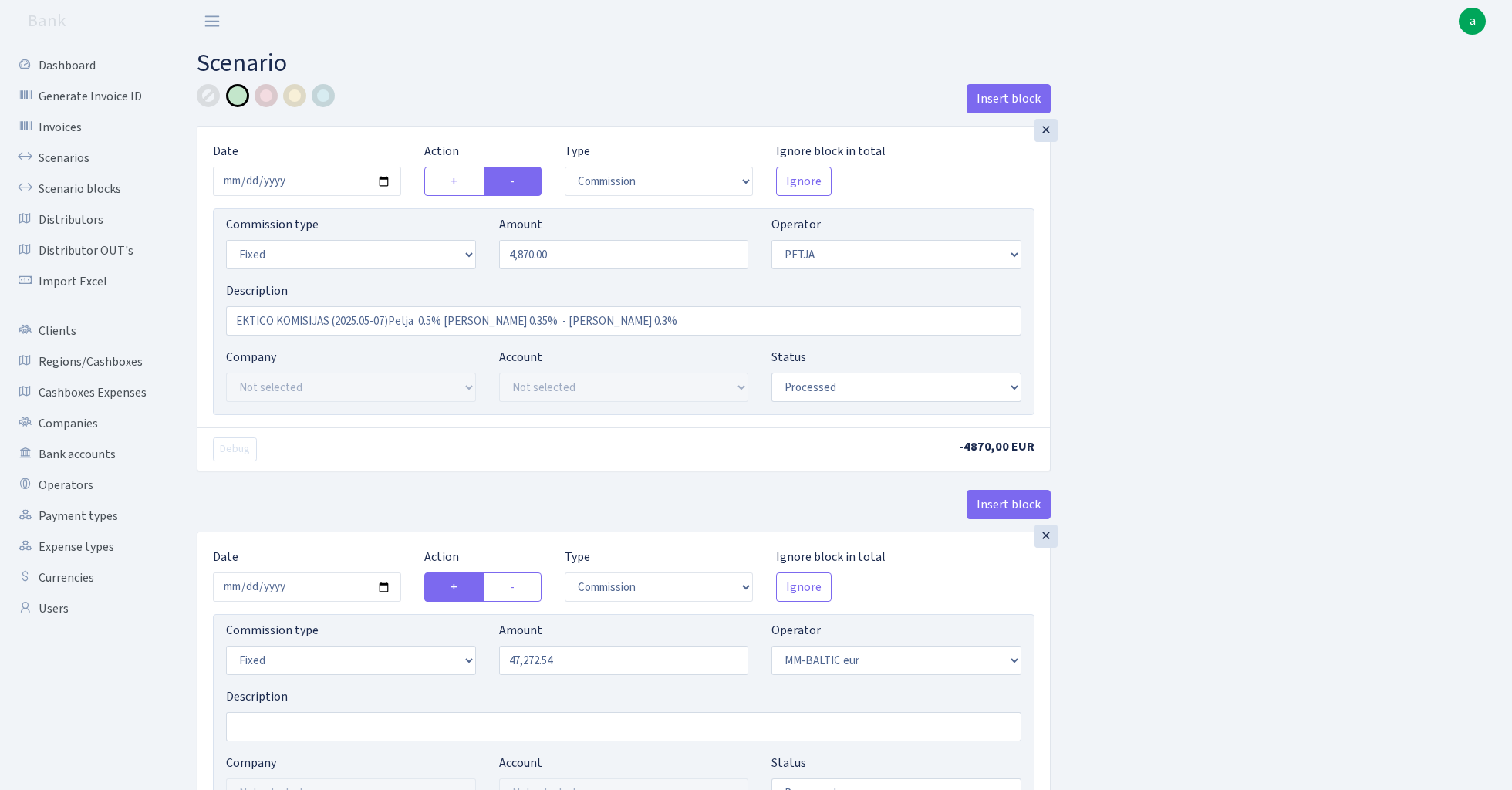
select select "fixed"
select select "458"
select select "processed"
select select "commission"
select select "fixed"
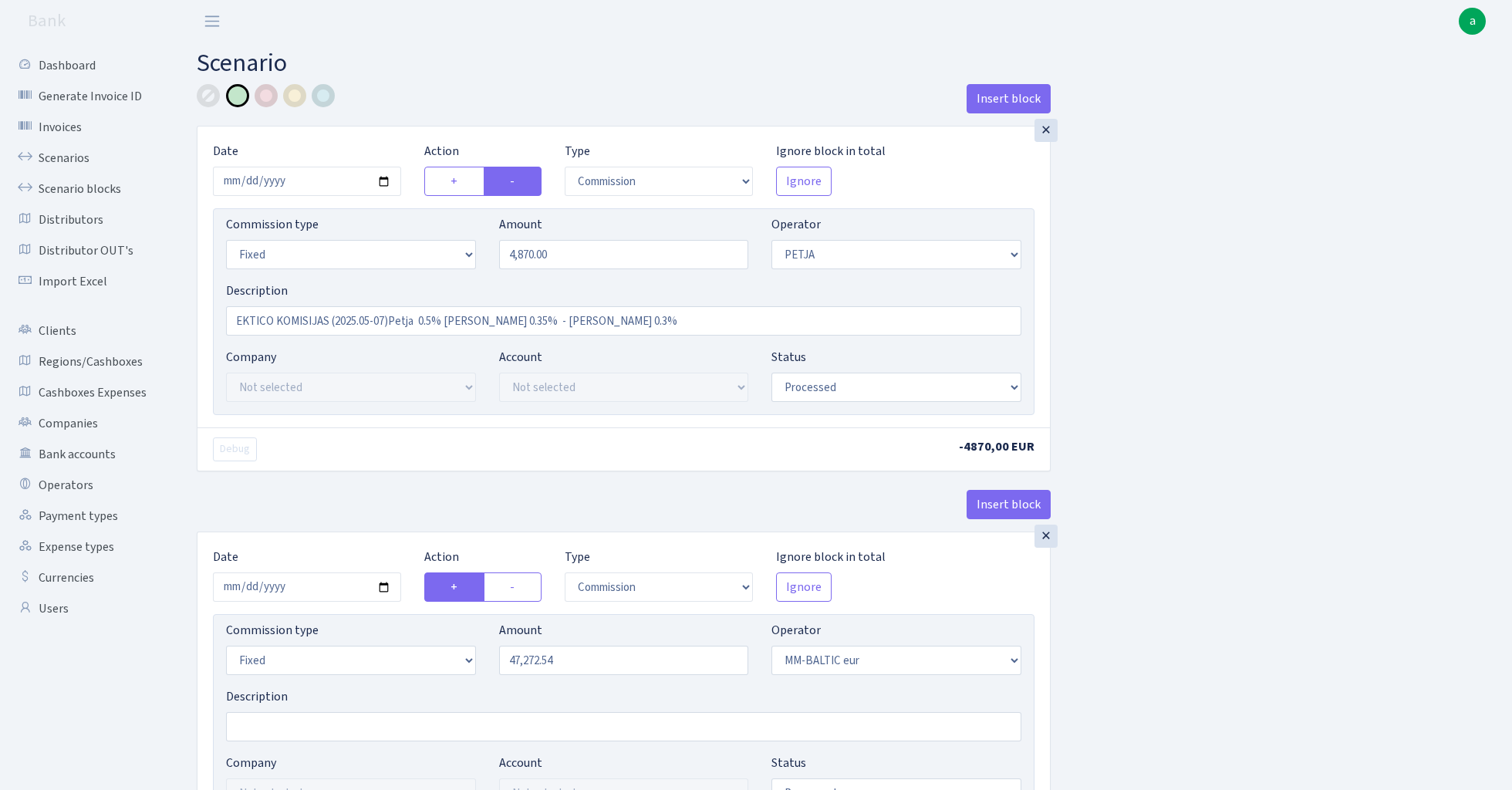
select select "200"
select select "processed"
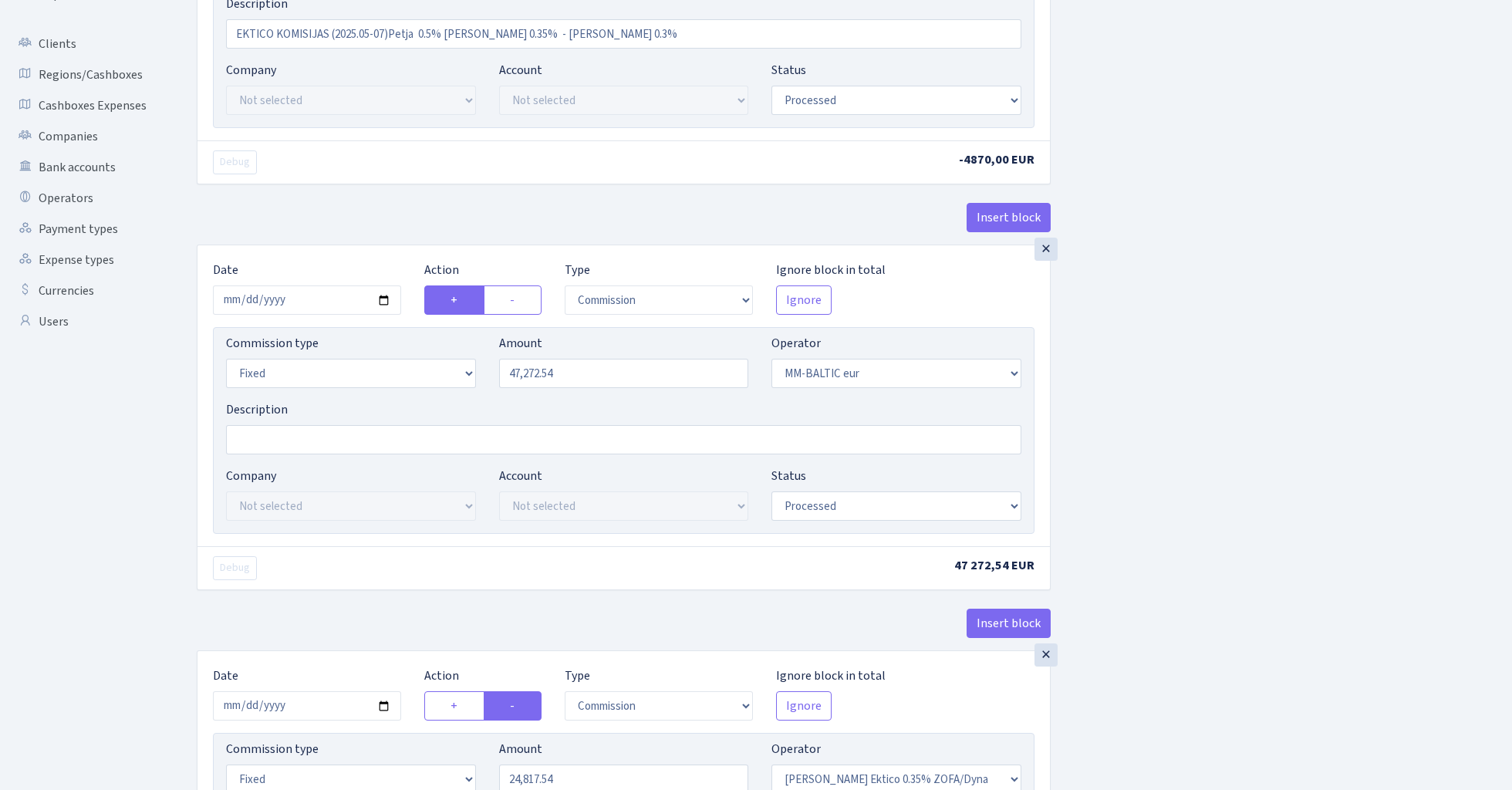
scroll to position [293, 0]
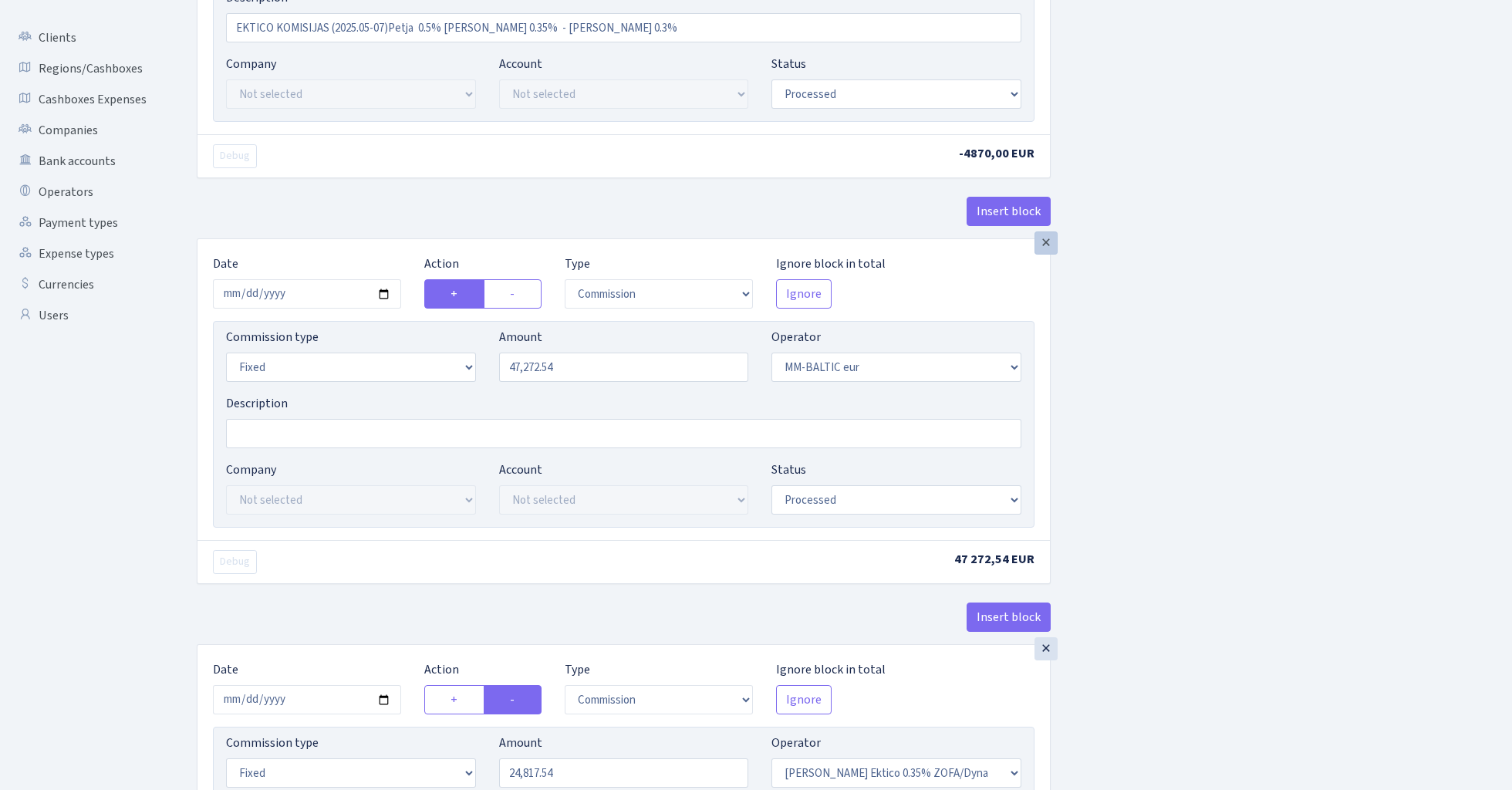
click at [1047, 244] on div "×" at bounding box center [1046, 243] width 23 height 23
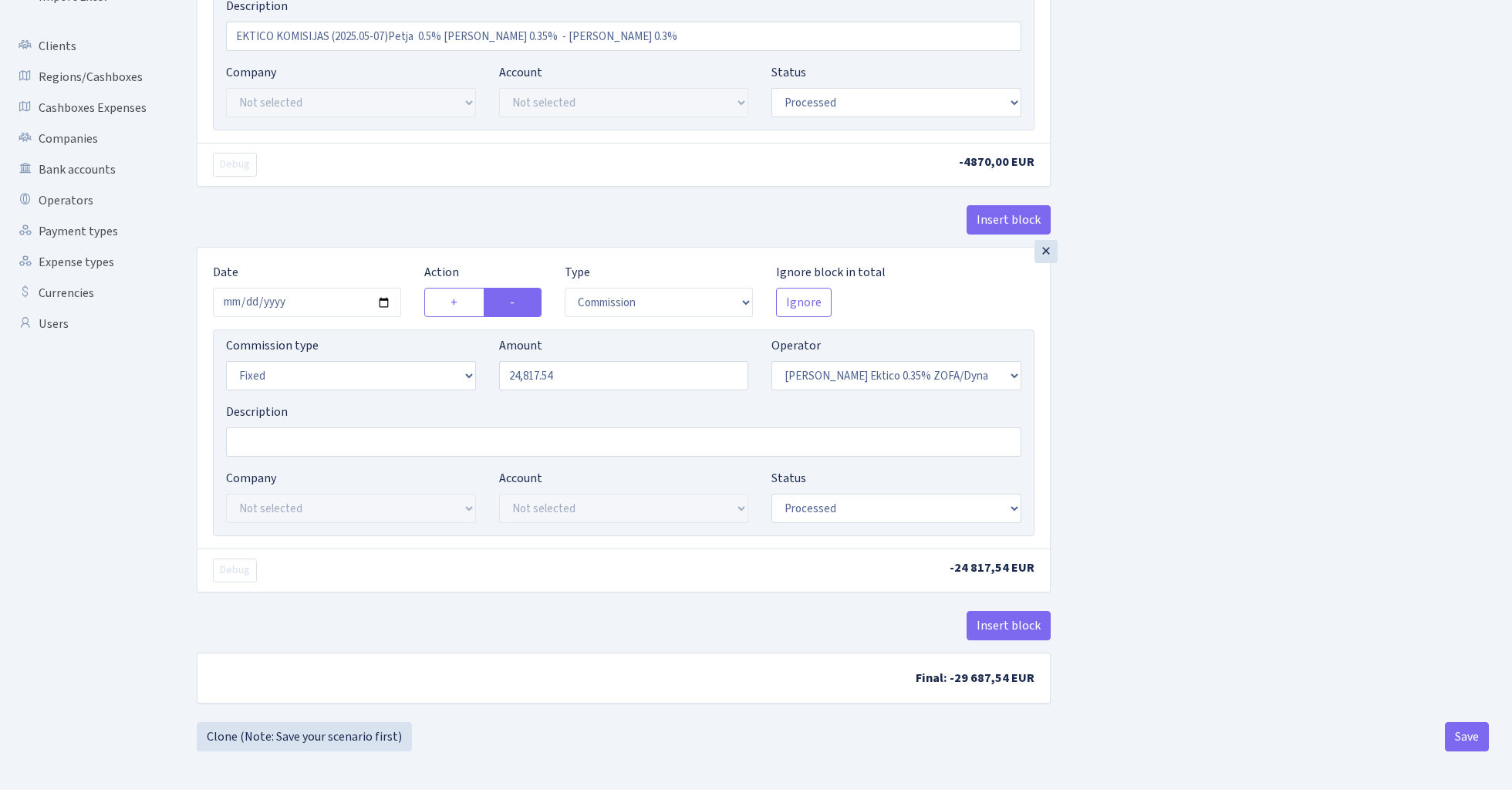
scroll to position [290, 0]
click at [1466, 738] on button "Save" at bounding box center [1466, 736] width 44 height 30
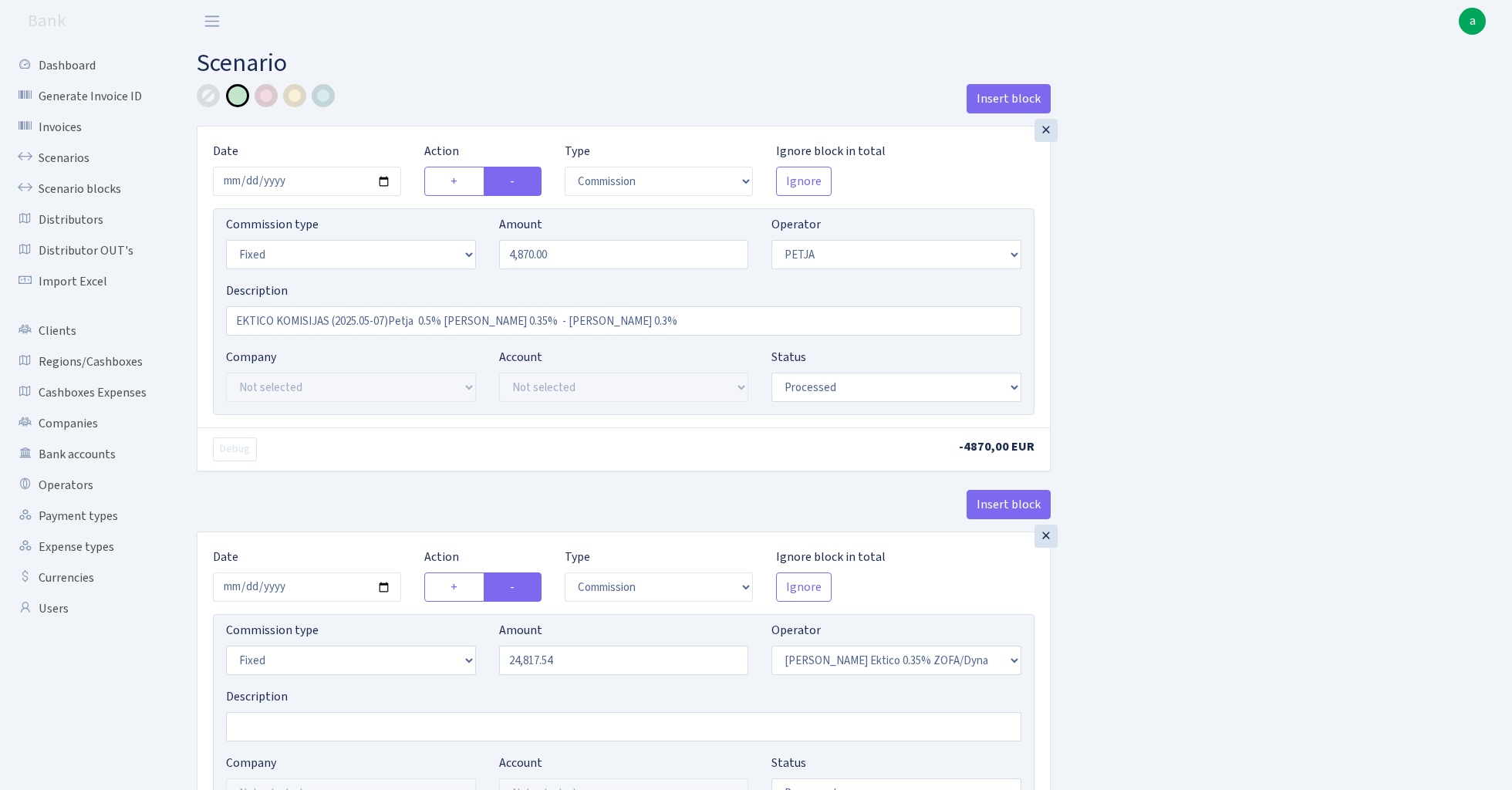
select select "commission"
select select "fixed"
select select "392"
select select "processed"
select select "commission"
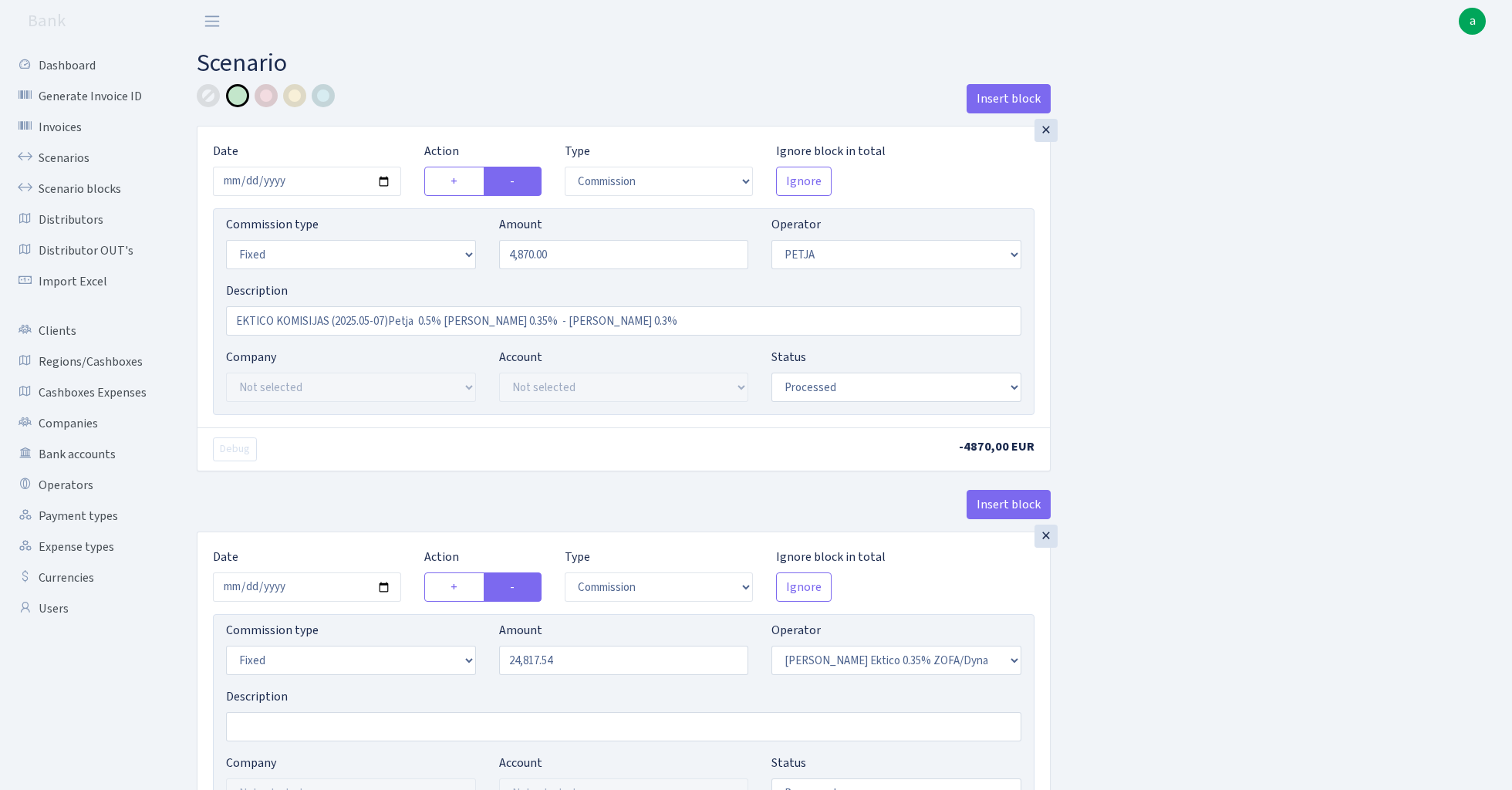
select select "fixed"
select select "200"
select select "processed"
click at [65, 155] on link "Scenarios" at bounding box center [85, 158] width 155 height 31
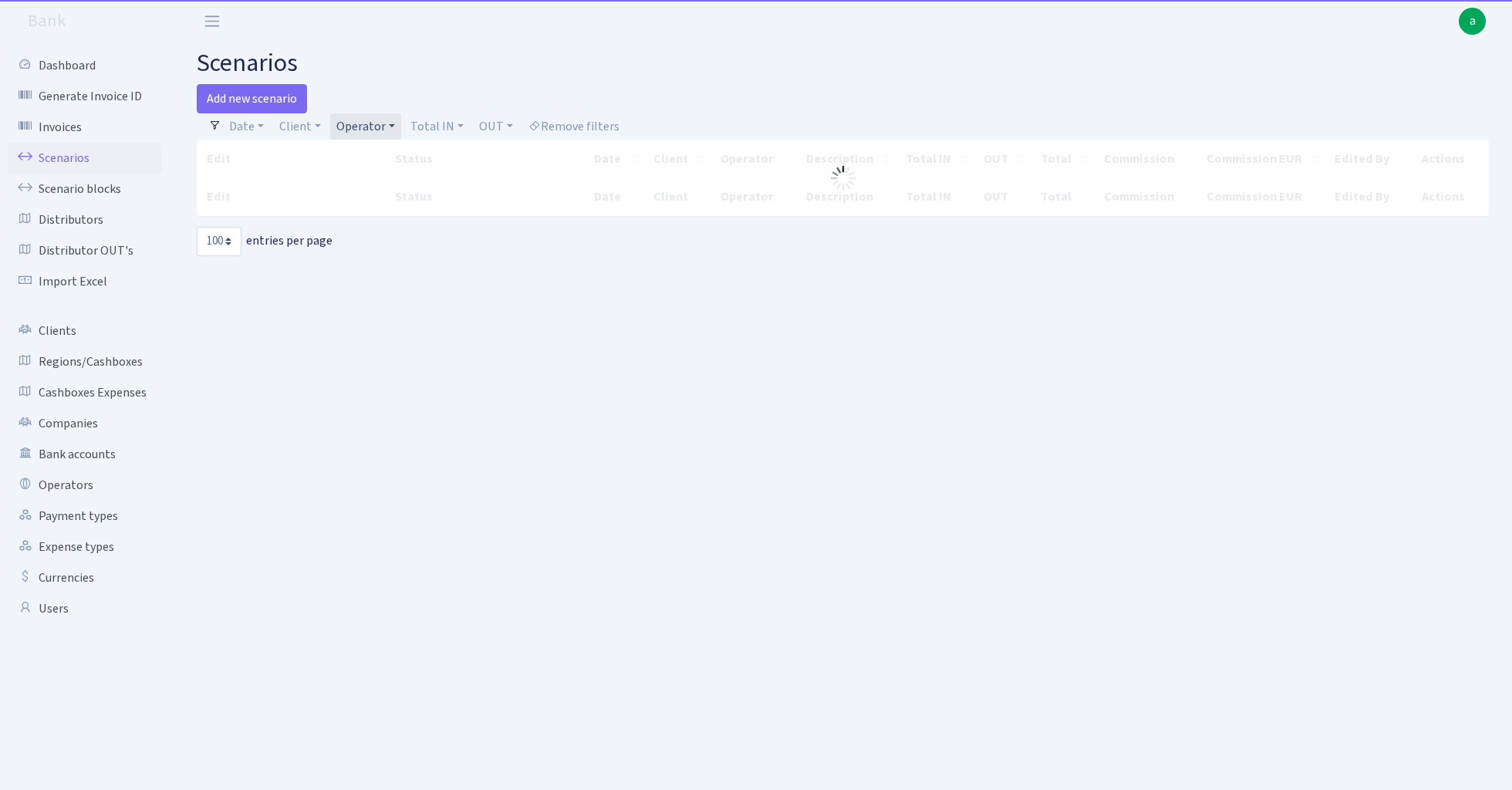
select select "100"
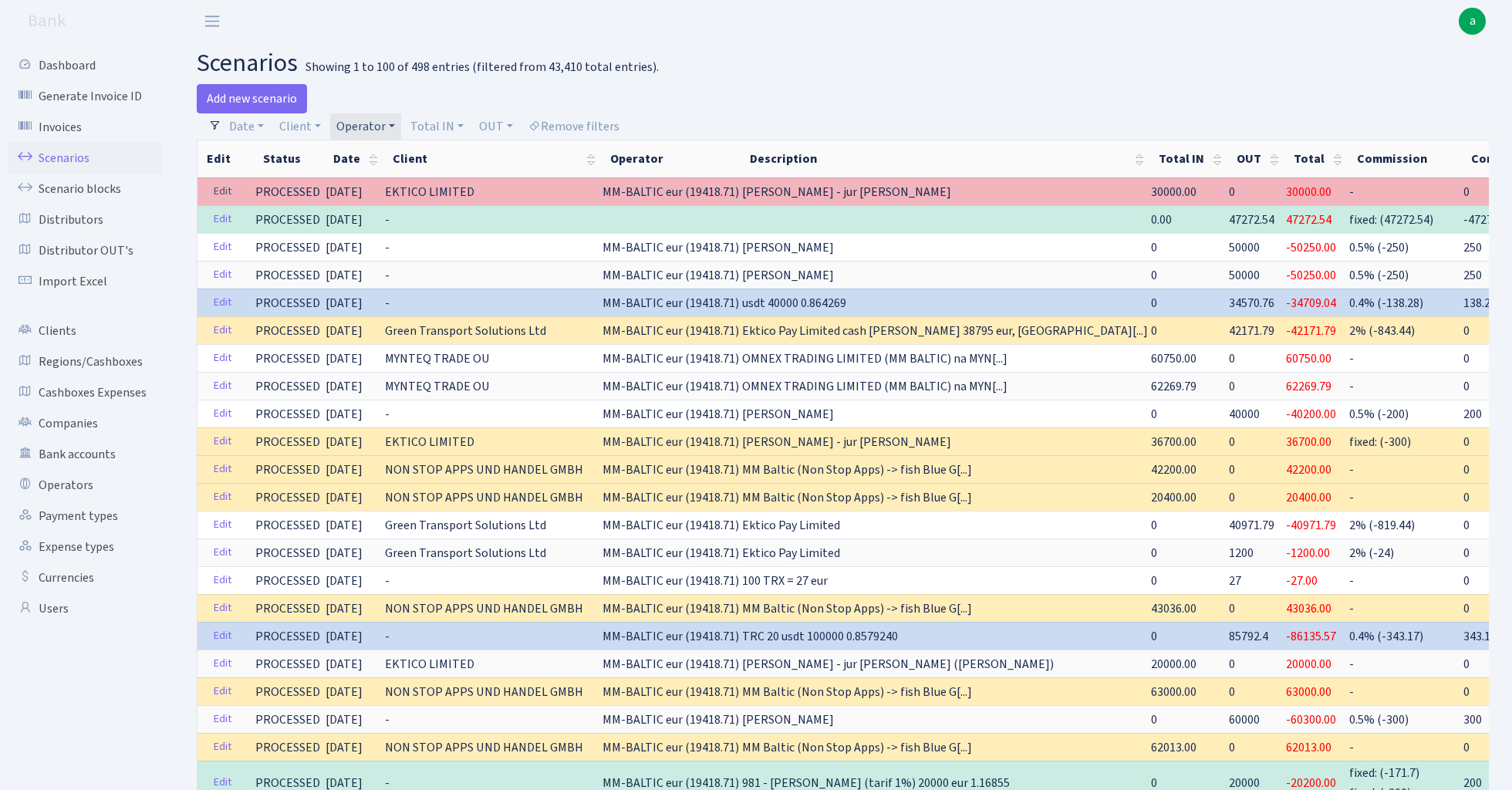
click at [222, 187] on link "Edit" at bounding box center [222, 191] width 31 height 24
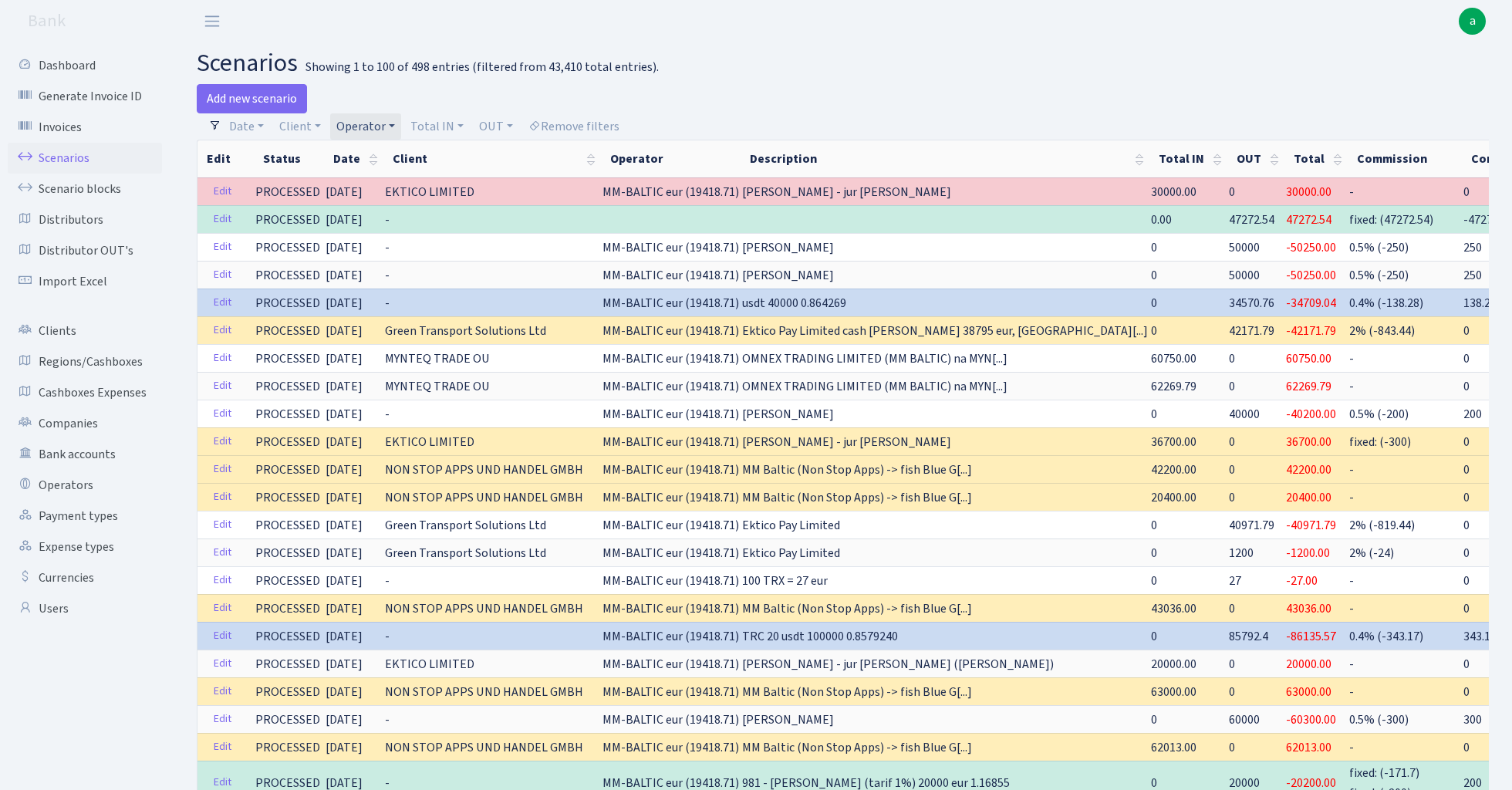
click at [366, 131] on link "Operator" at bounding box center [365, 126] width 71 height 26
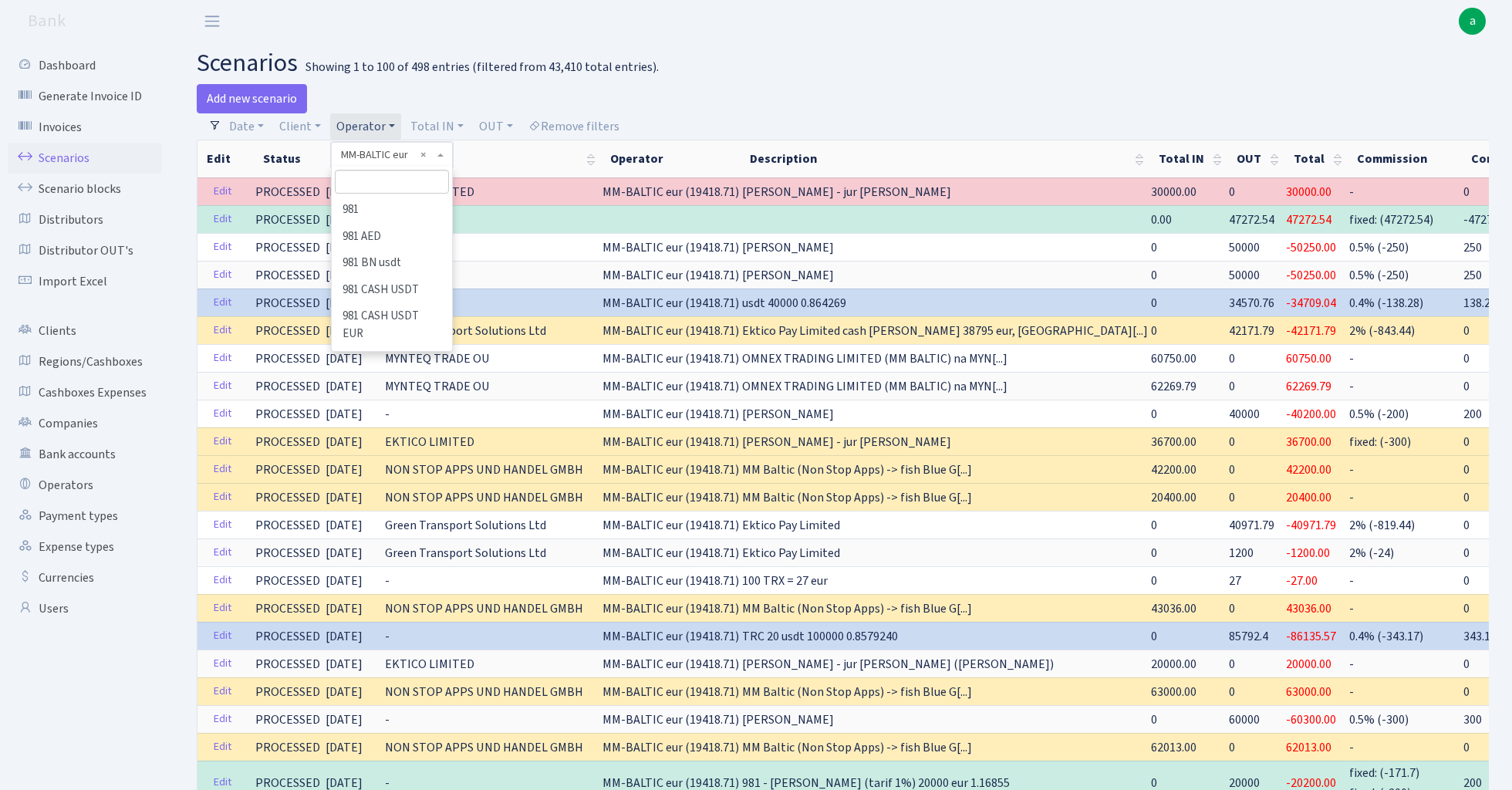
scroll to position [5568, 0]
click at [389, 177] on input "search" at bounding box center [391, 182] width 113 height 24
type input "jur"
click at [388, 241] on li "[PERSON_NAME]" at bounding box center [392, 254] width 117 height 27
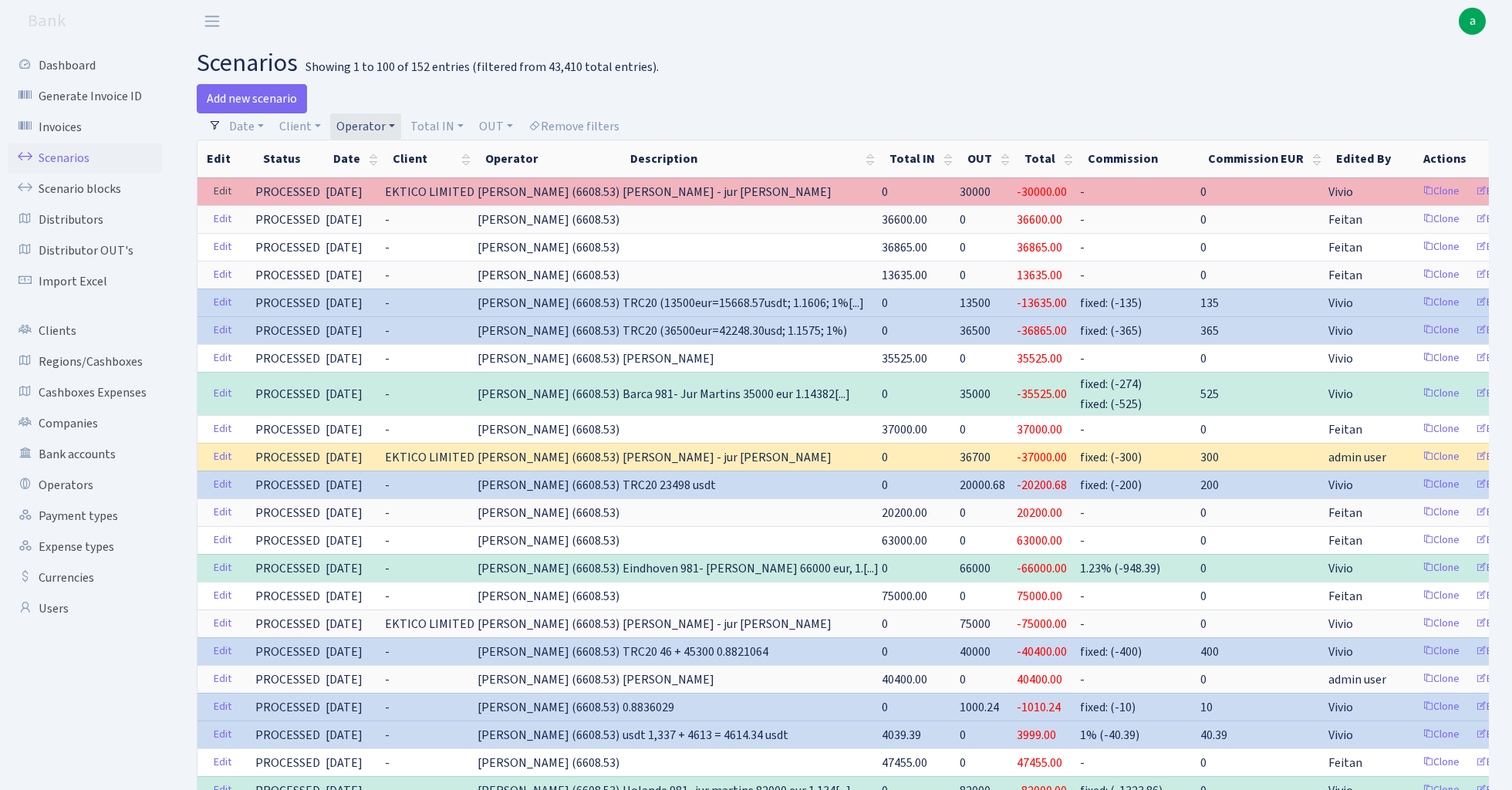
click at [226, 186] on link "Edit" at bounding box center [222, 191] width 31 height 24
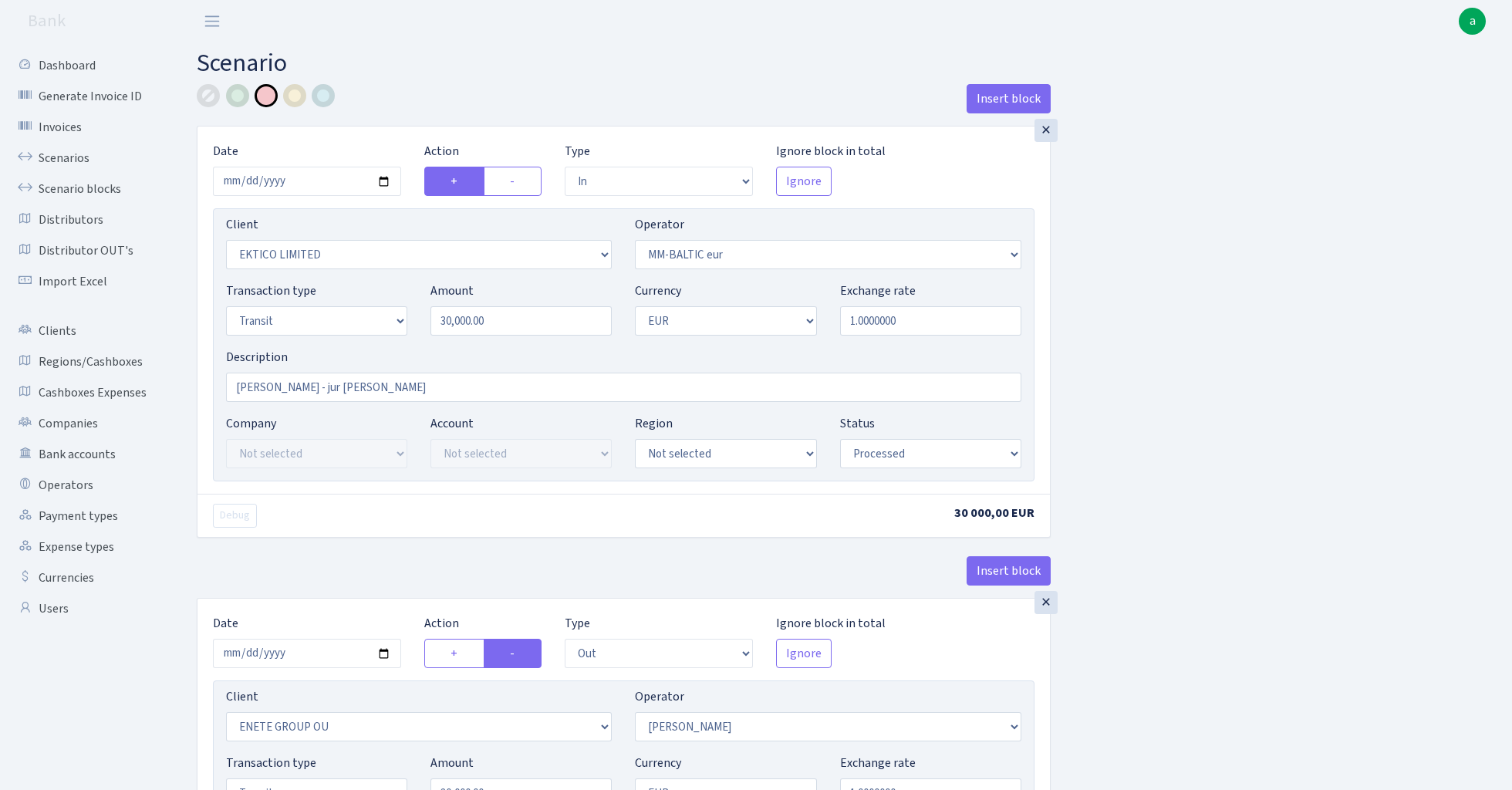
select select "in"
select select "3093"
select select "458"
select select "5"
select select "1"
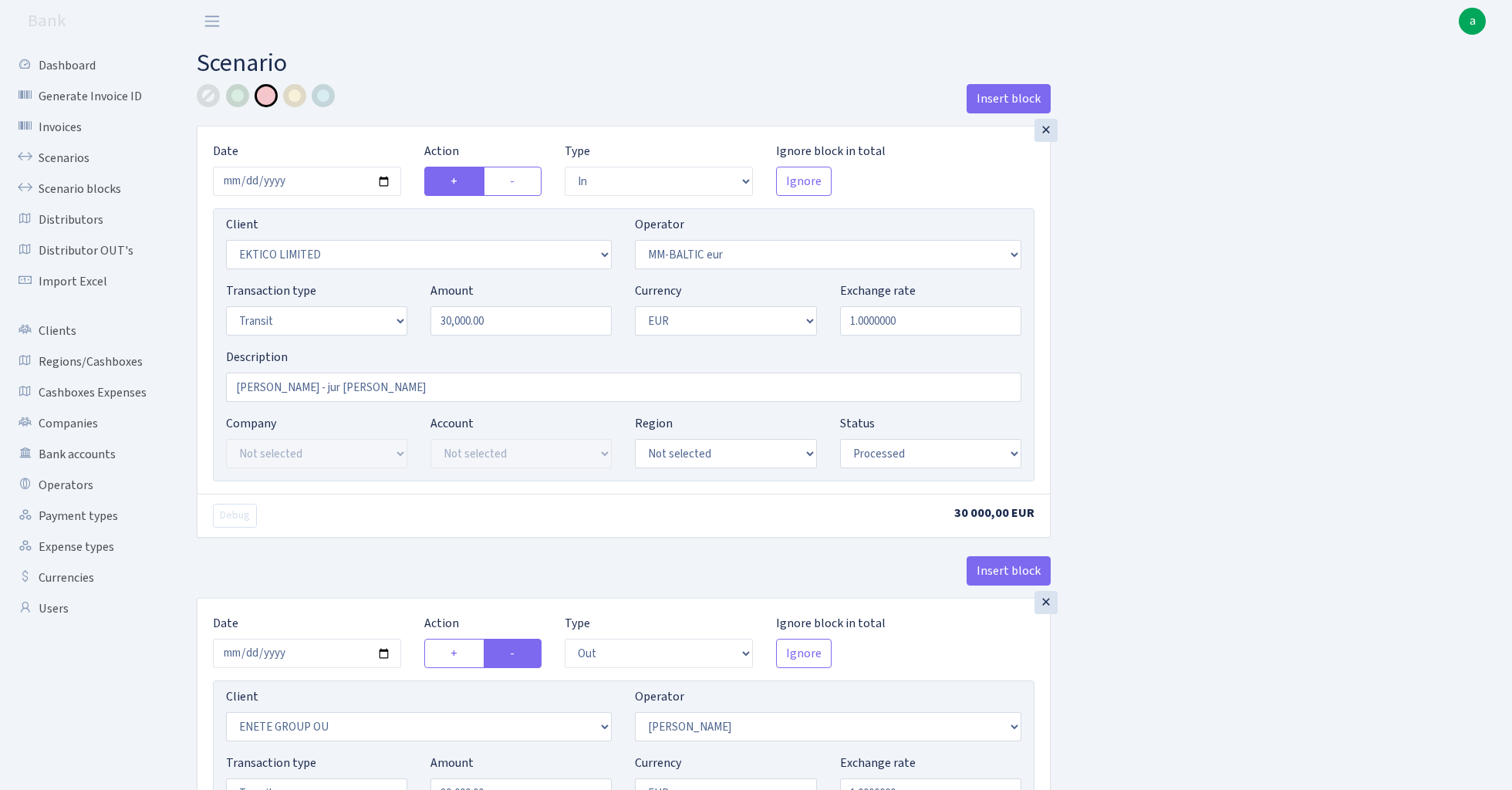
select select "processed"
select select "out"
select select "2380"
select select "260"
select select "5"
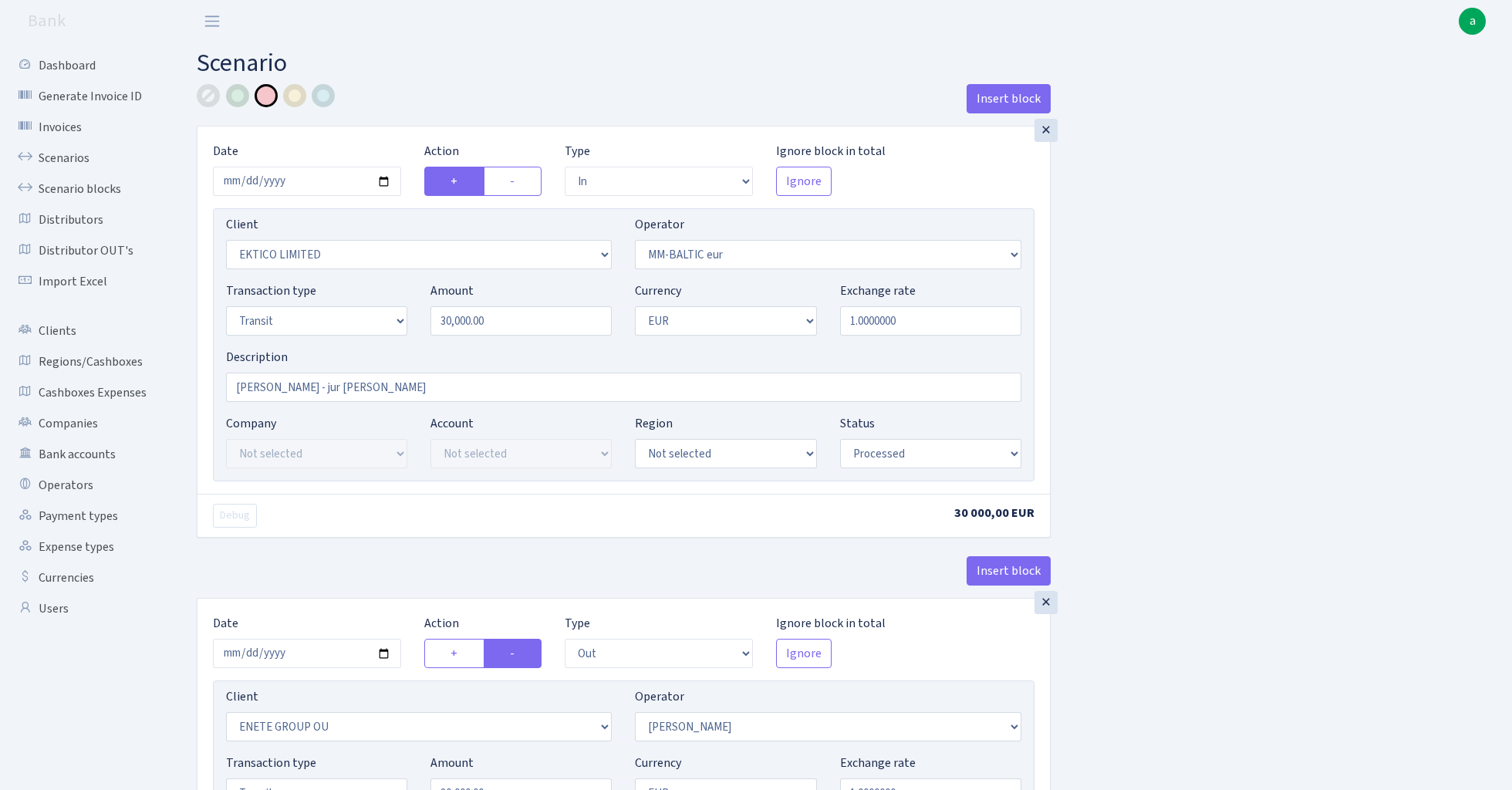
select select "1"
select select "processed"
select select "in"
select select "3093"
select select "458"
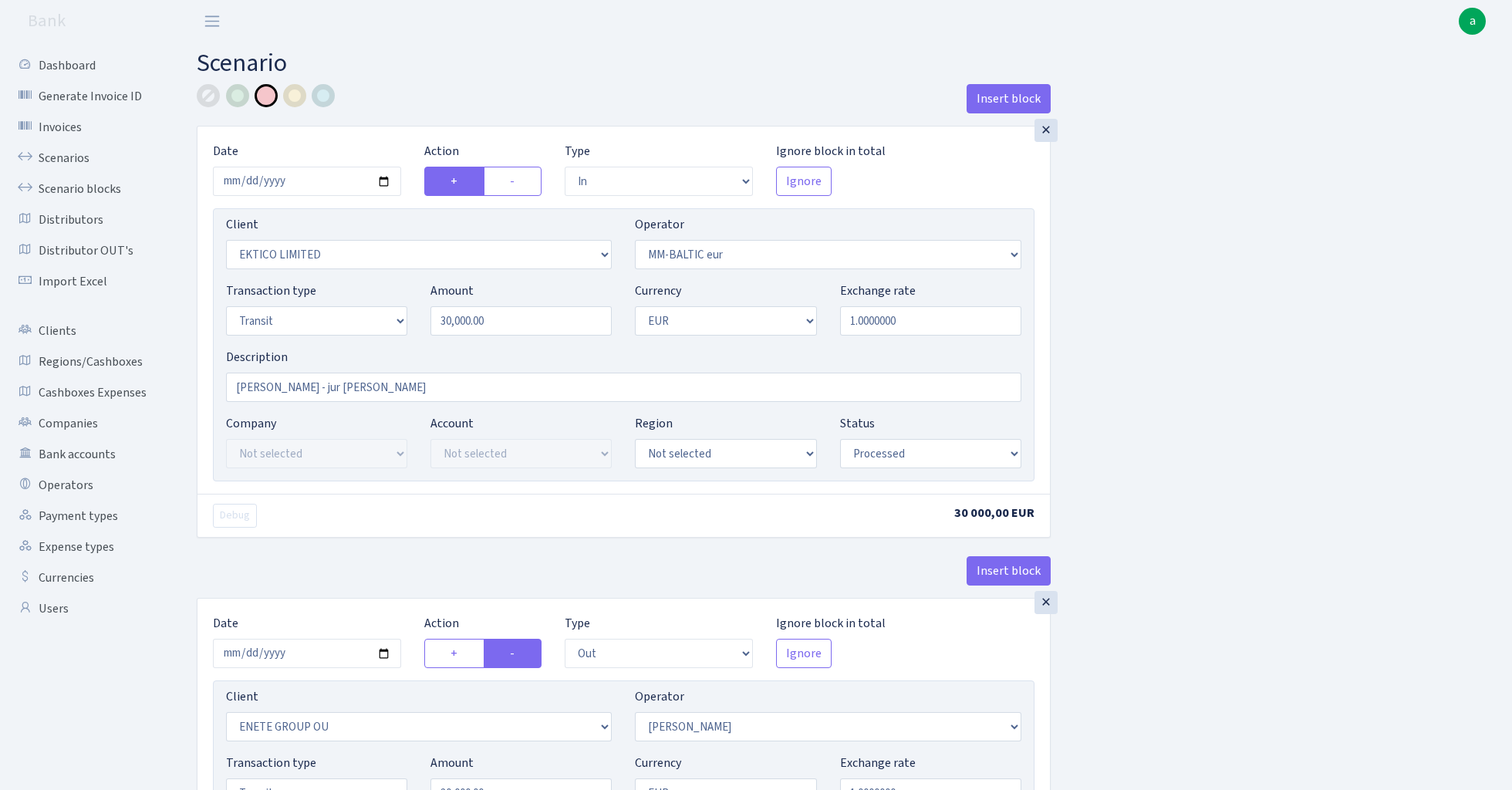
select select "5"
select select "1"
select select "processed"
select select "out"
select select "2380"
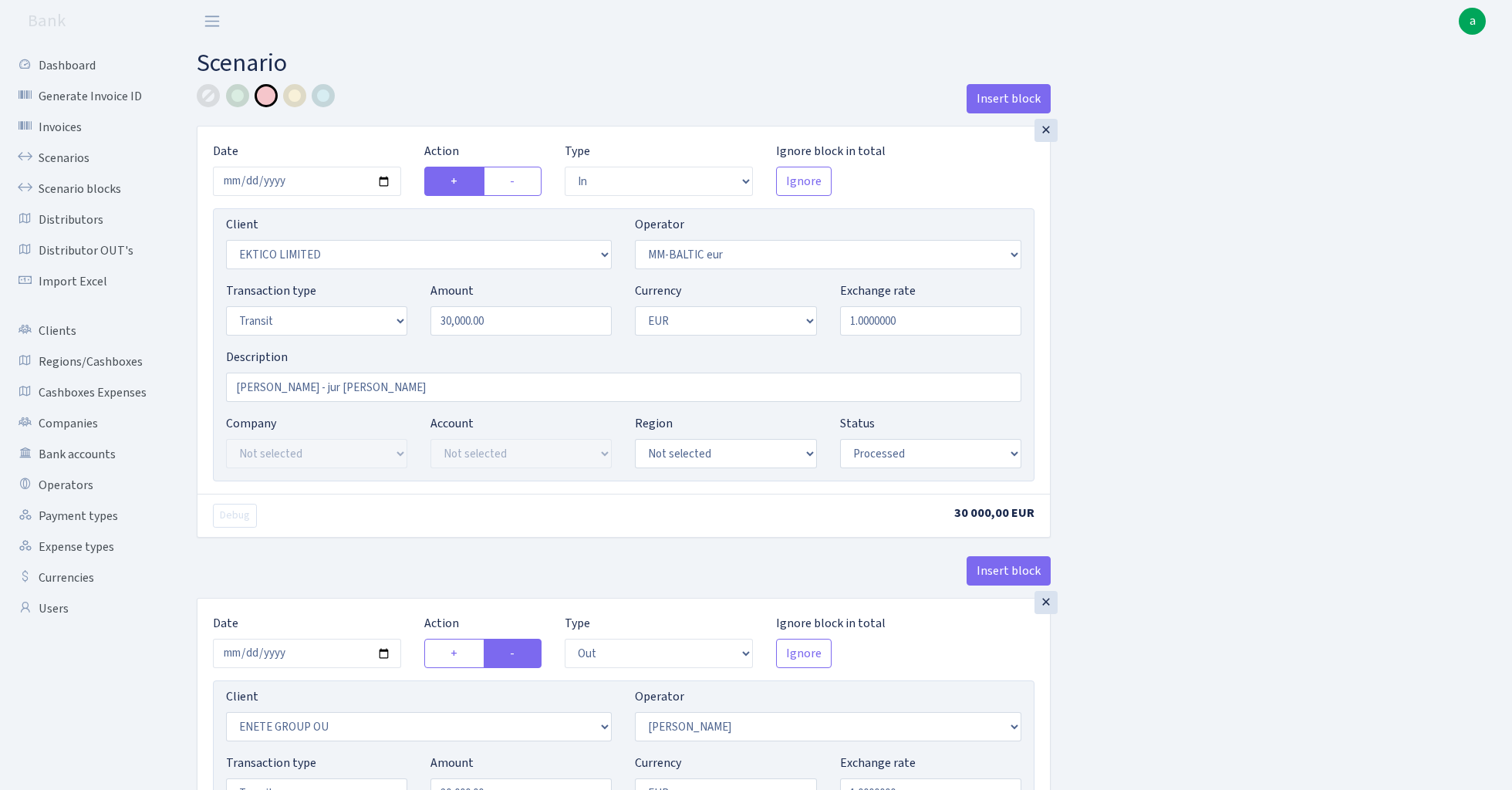
select select "260"
select select "5"
select select "1"
select select "processed"
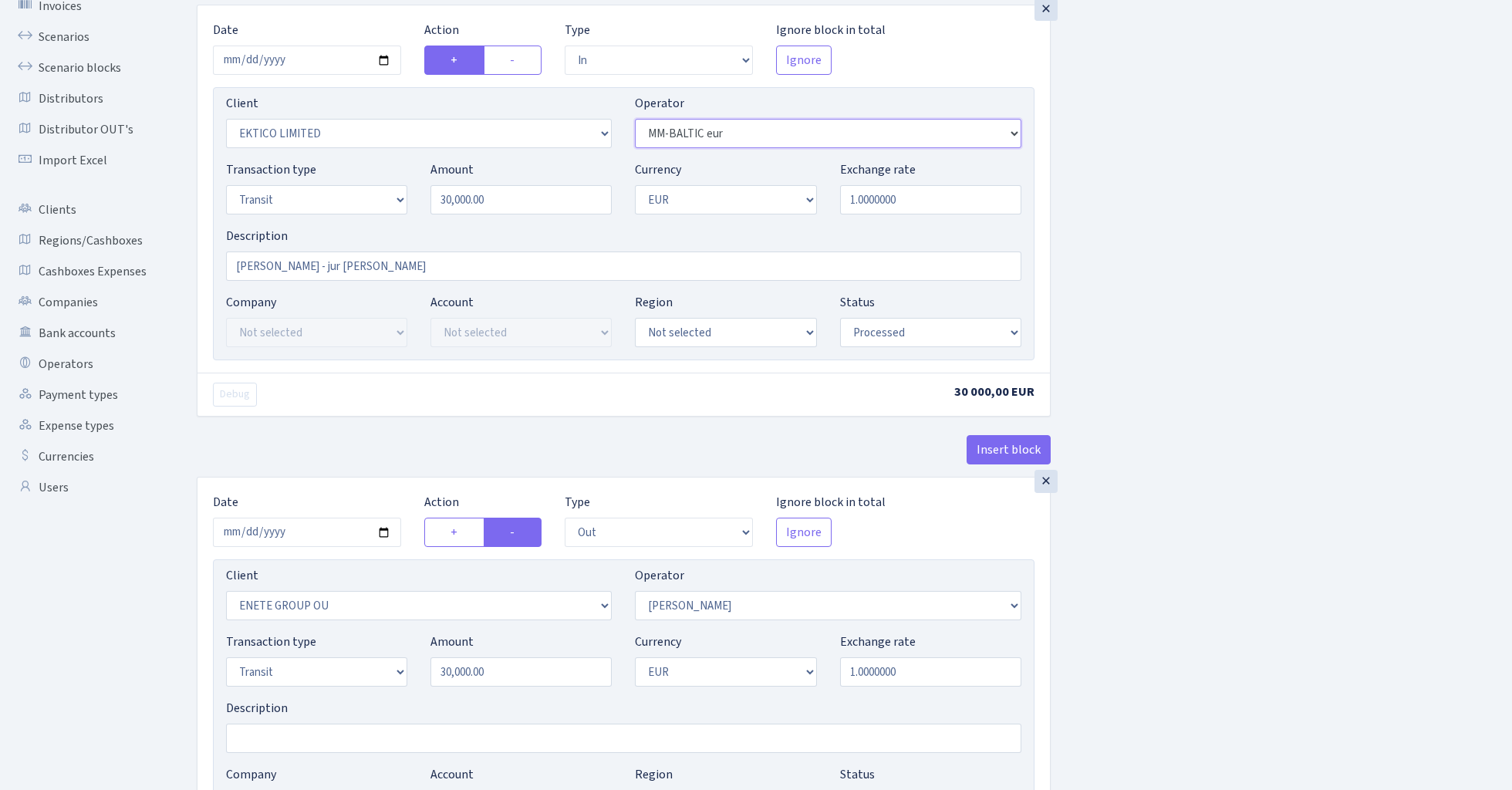
scroll to position [274, 0]
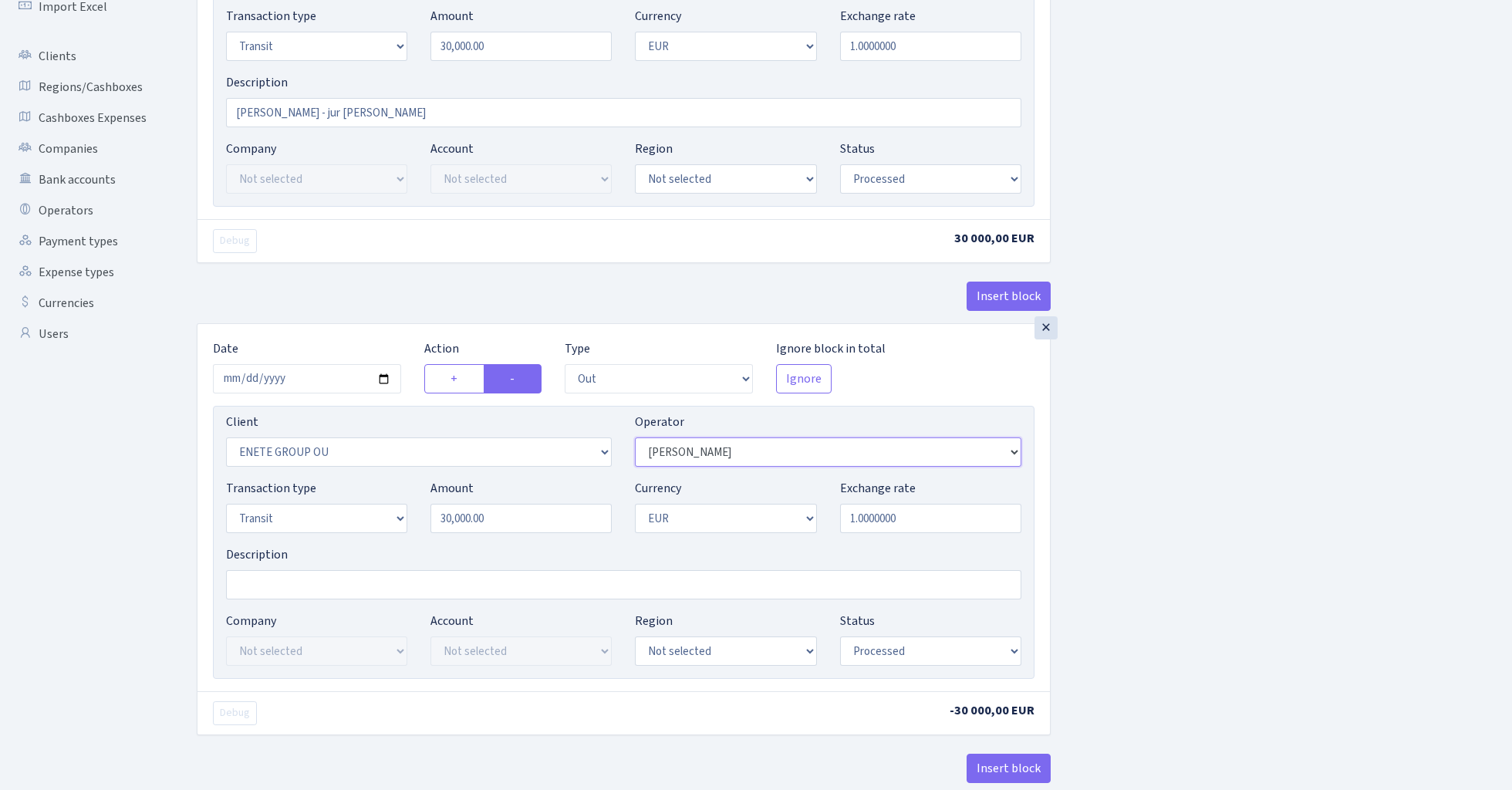
select select "379"
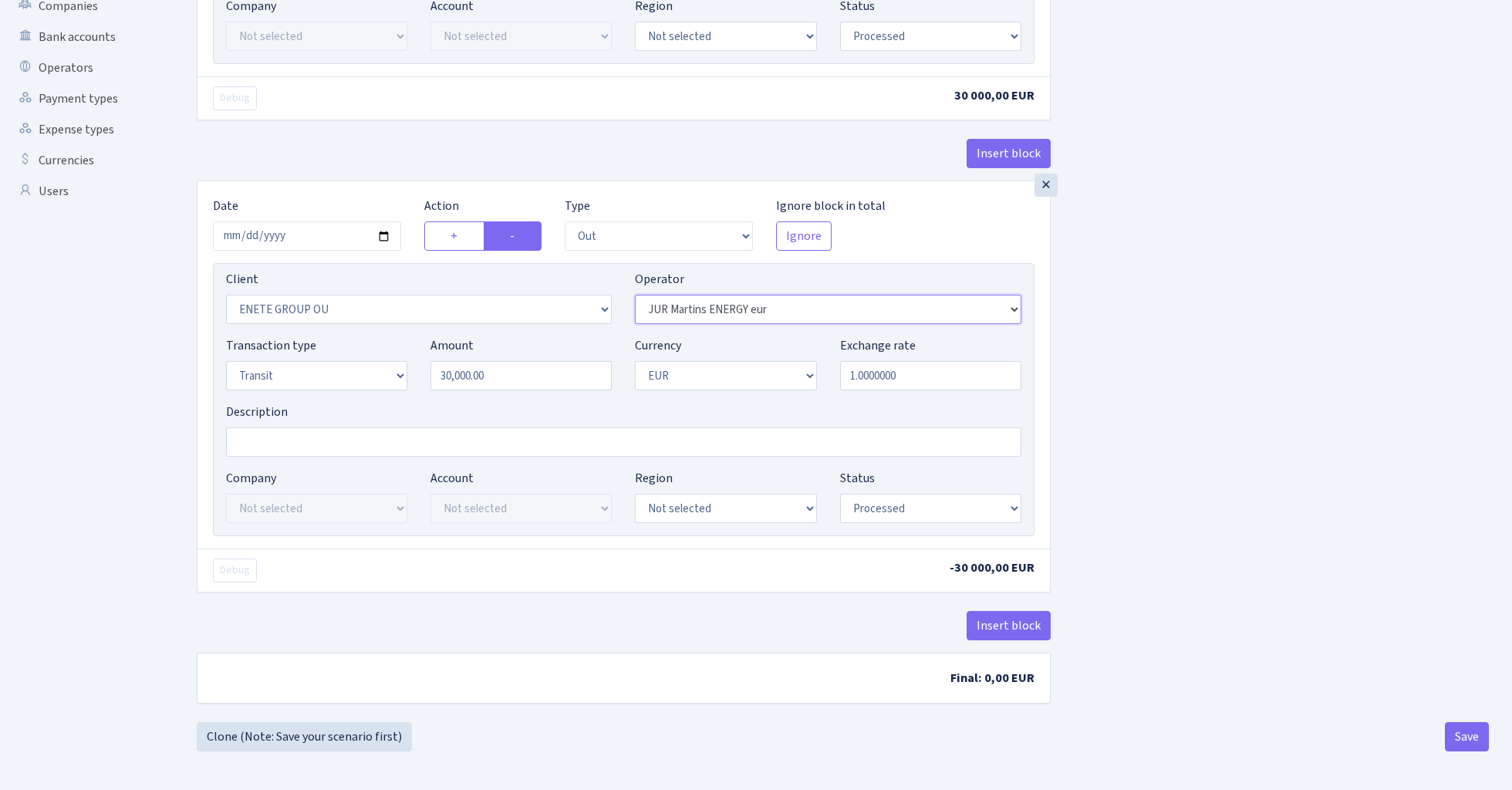
scroll to position [422, 0]
click at [1465, 745] on button "Save" at bounding box center [1466, 736] width 44 height 30
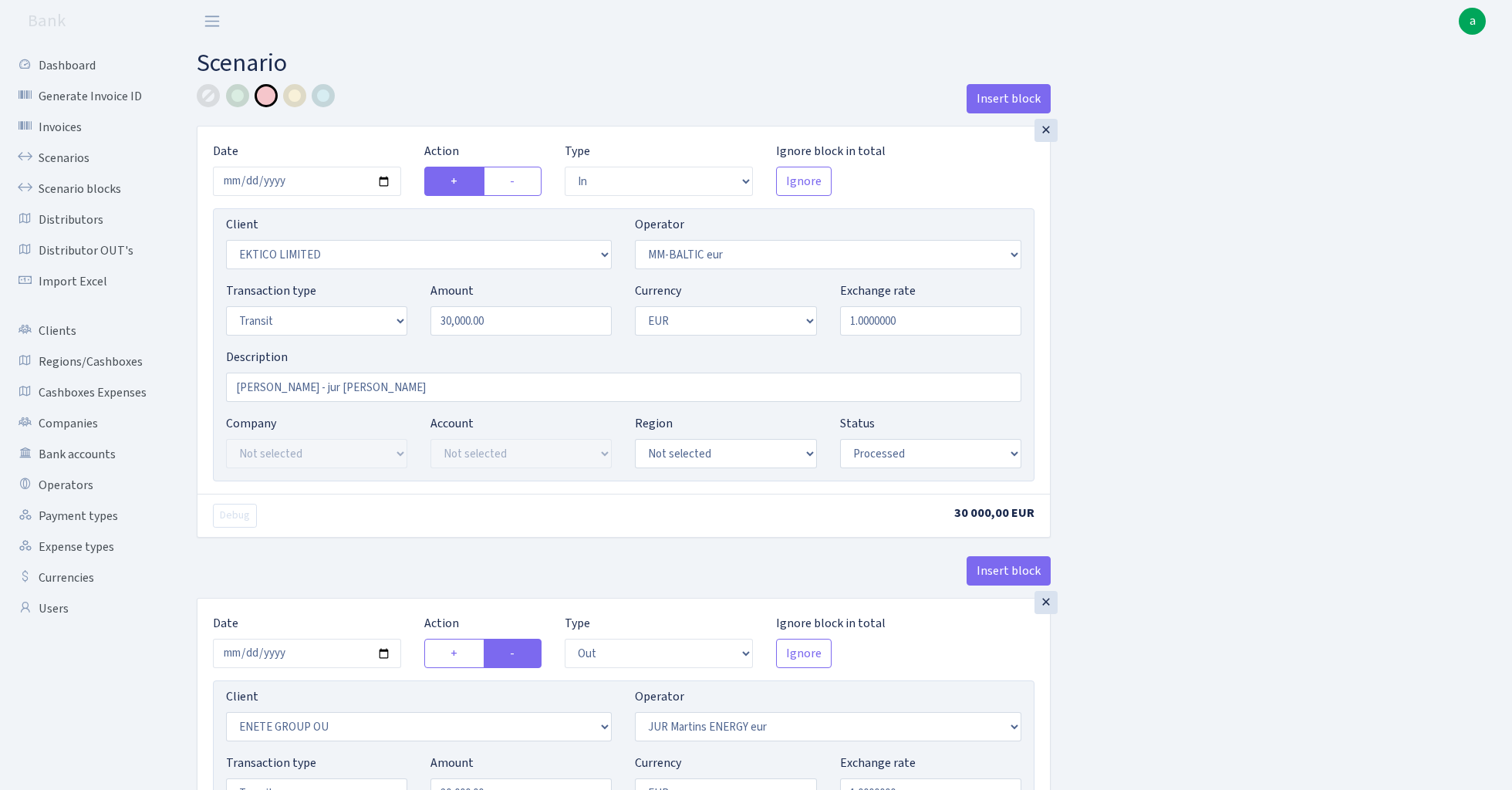
select select "in"
select select "3093"
select select "458"
select select "5"
select select "1"
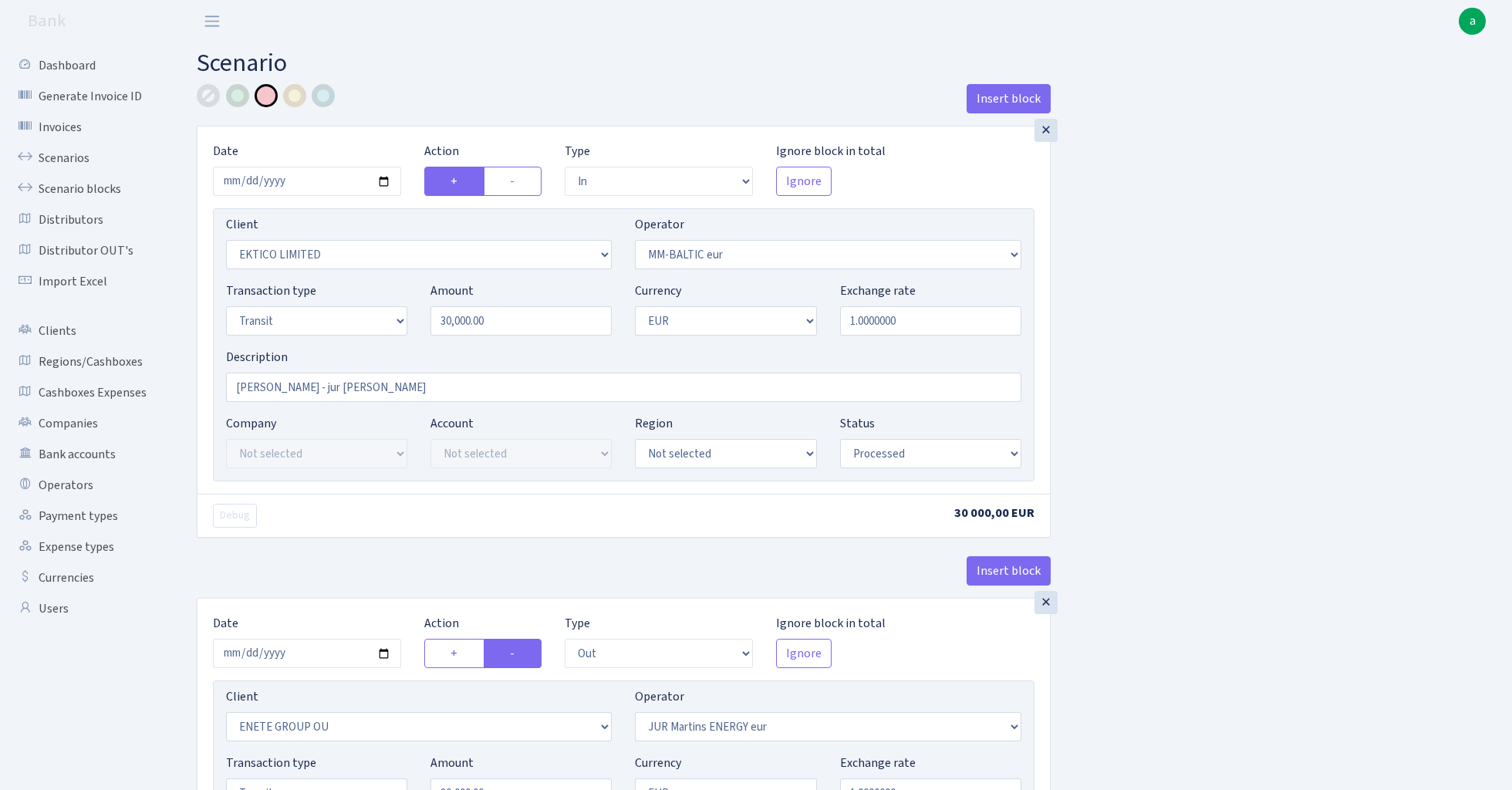
select select "processed"
select select "out"
select select "2380"
select select "379"
select select "5"
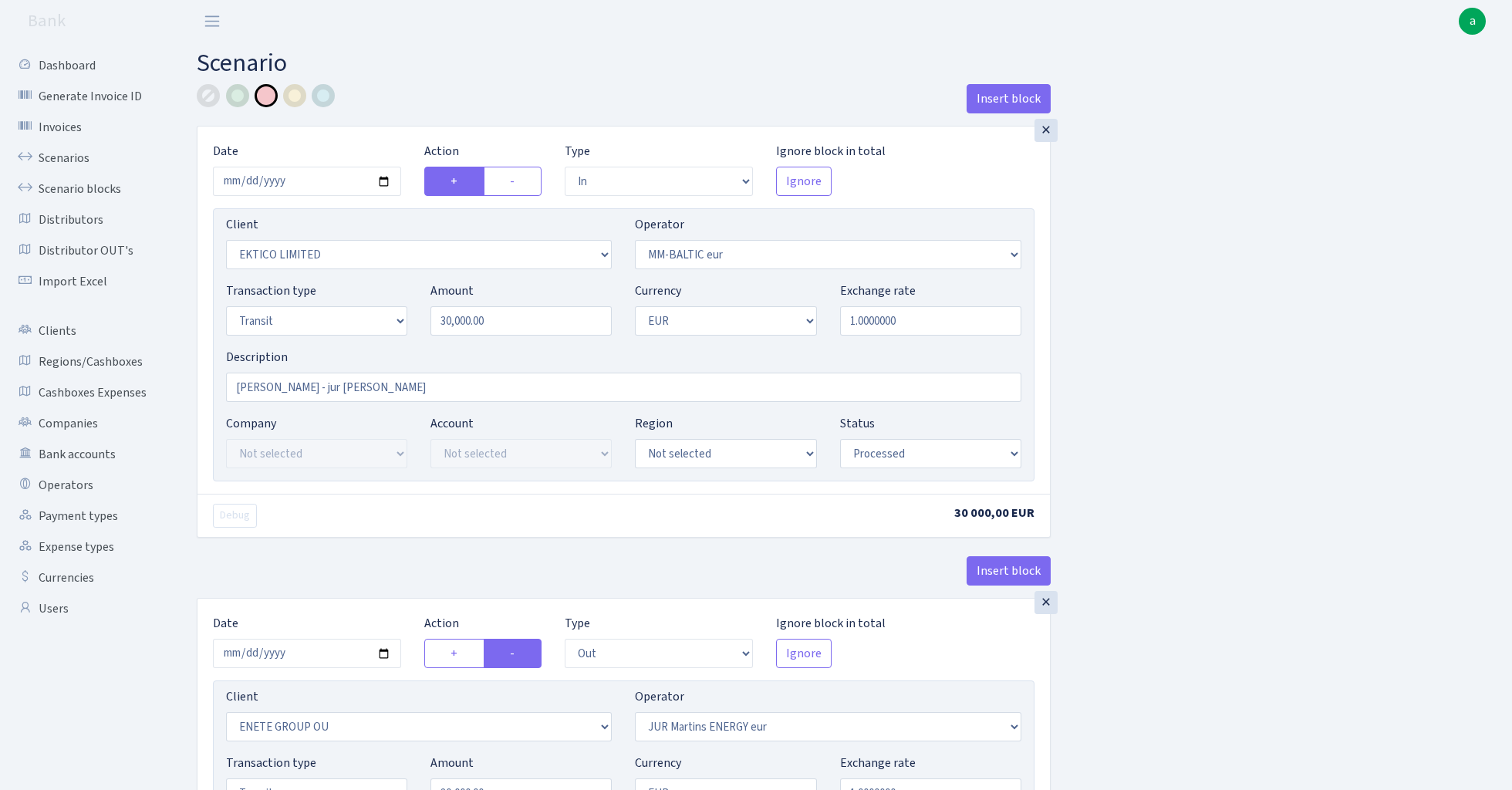
select select "1"
select select "processed"
click at [47, 155] on link "Scenarios" at bounding box center [85, 158] width 155 height 31
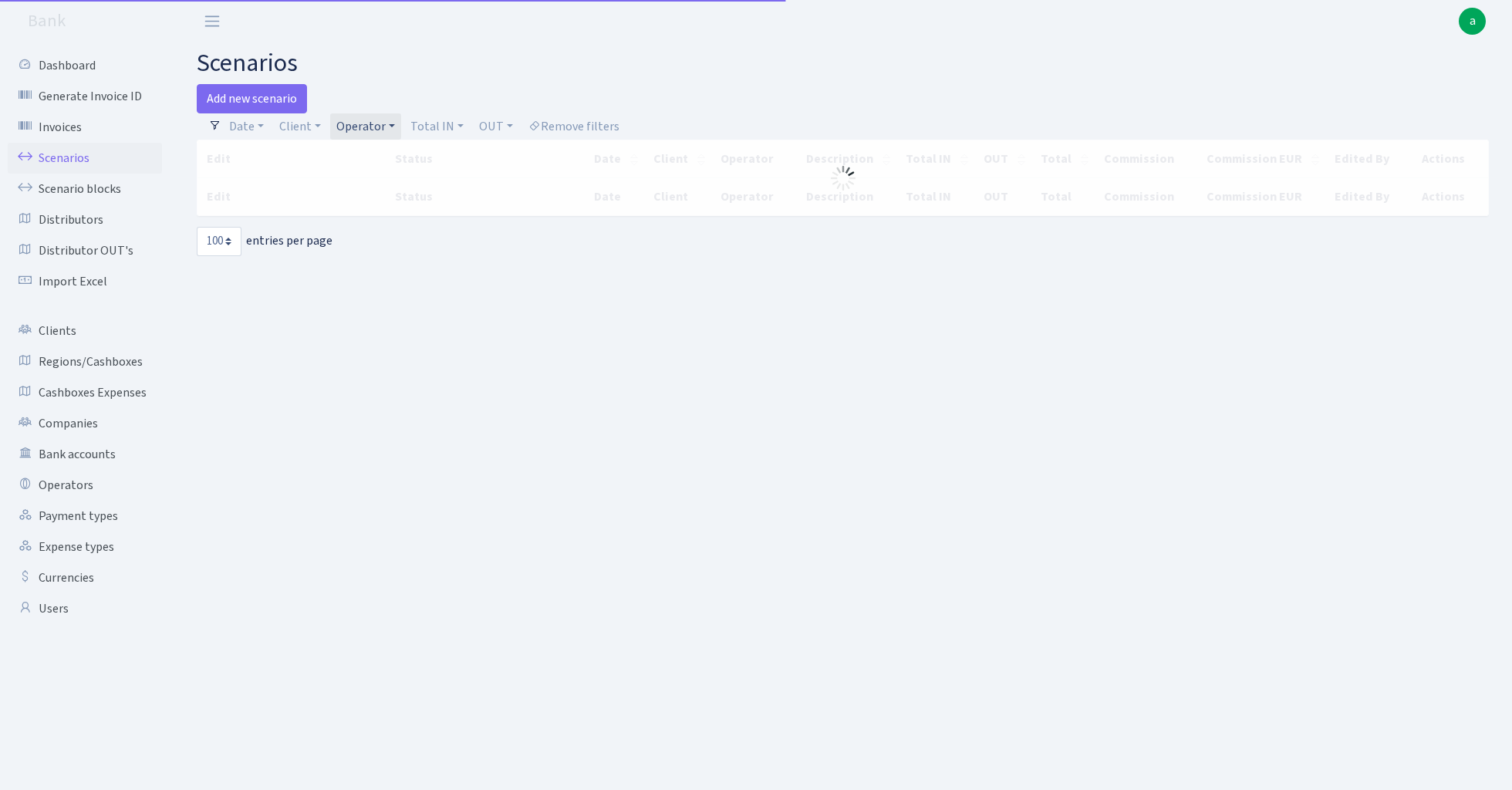
select select "100"
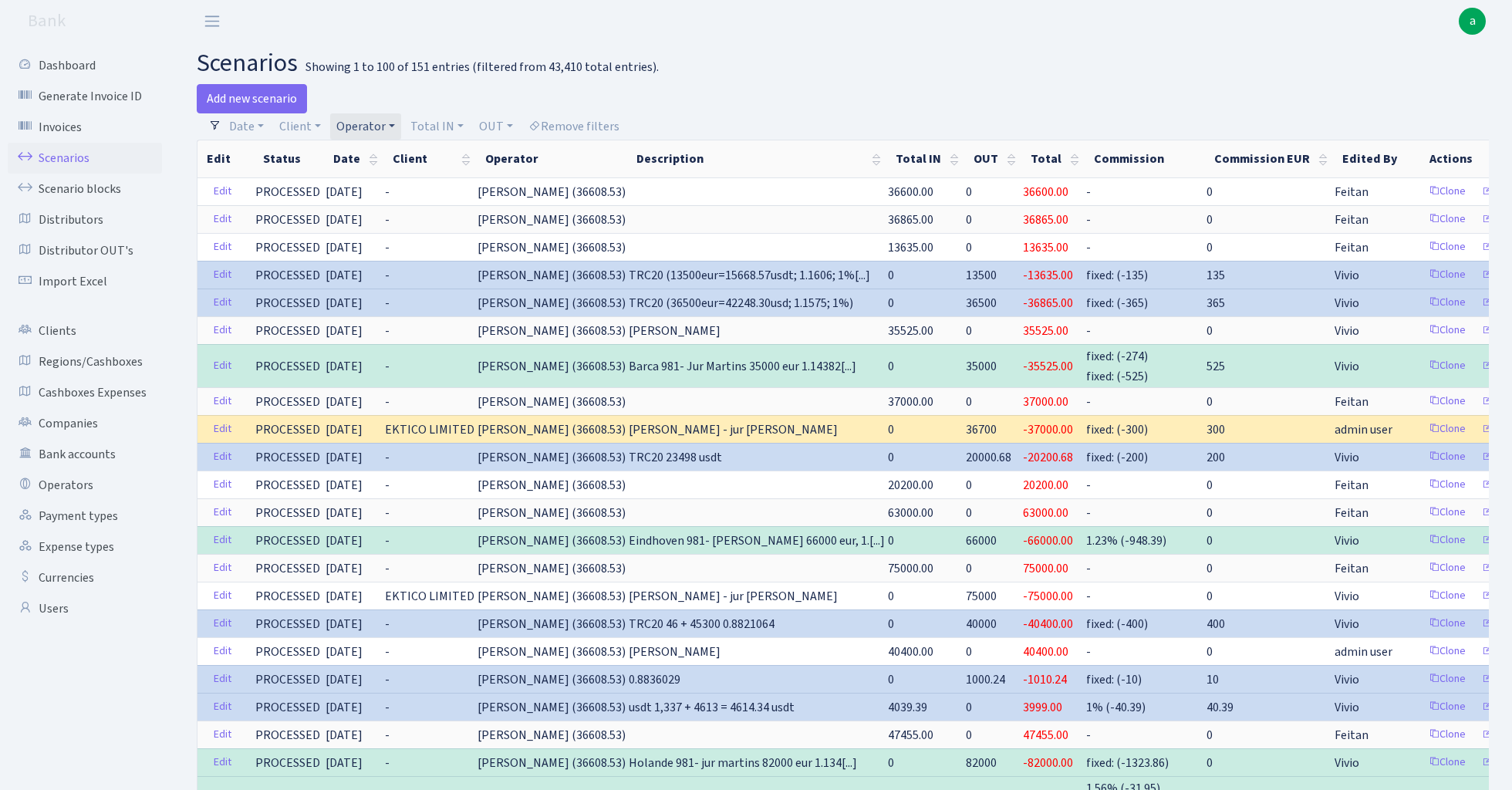
click at [374, 121] on link "Operator" at bounding box center [365, 126] width 71 height 26
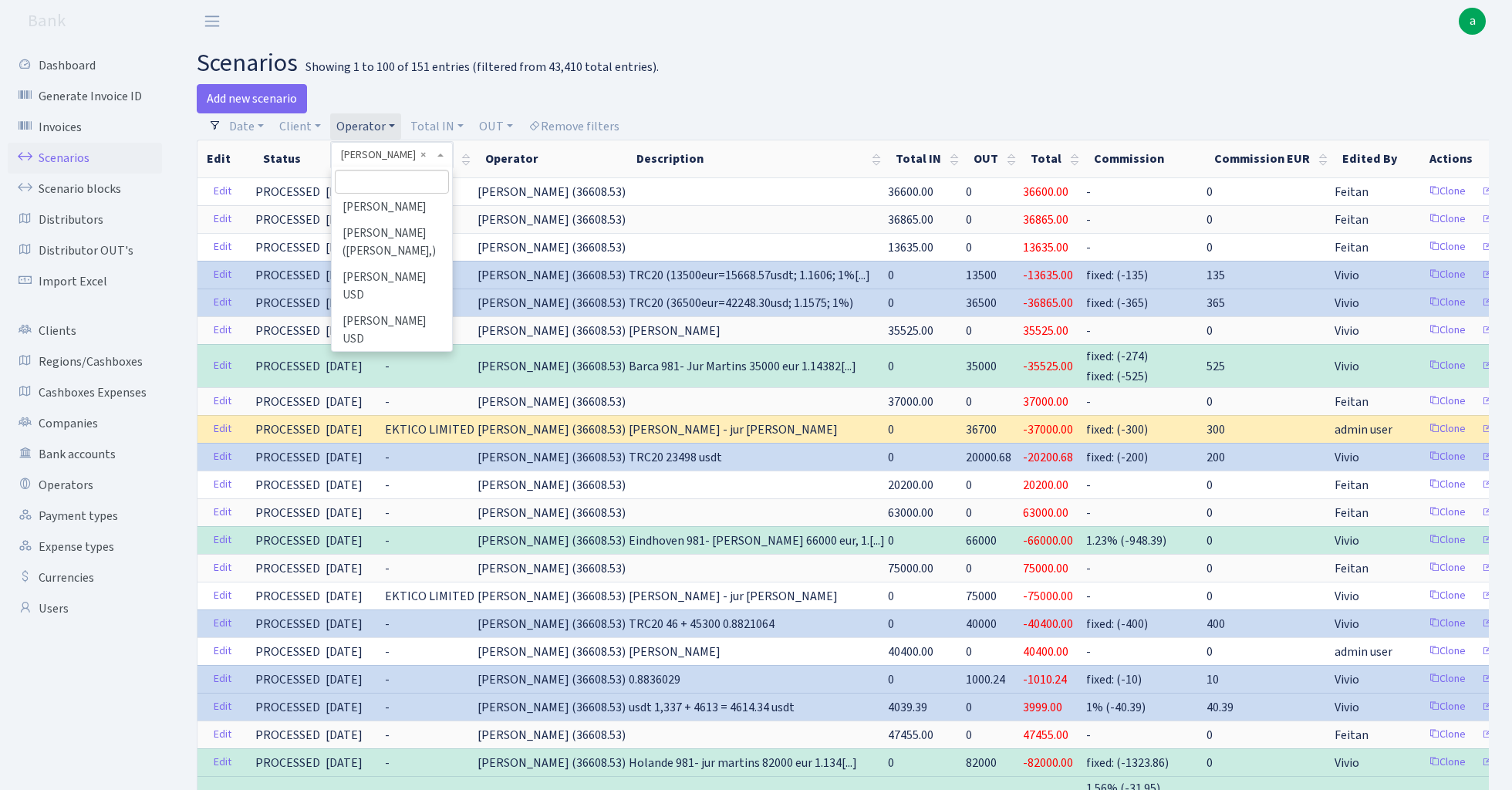
click at [378, 180] on input "search" at bounding box center [391, 182] width 113 height 24
type input "vadim"
click at [424, 236] on li "[PERSON_NAME]" at bounding box center [392, 237] width 117 height 27
